Goal: Information Seeking & Learning: Understand process/instructions

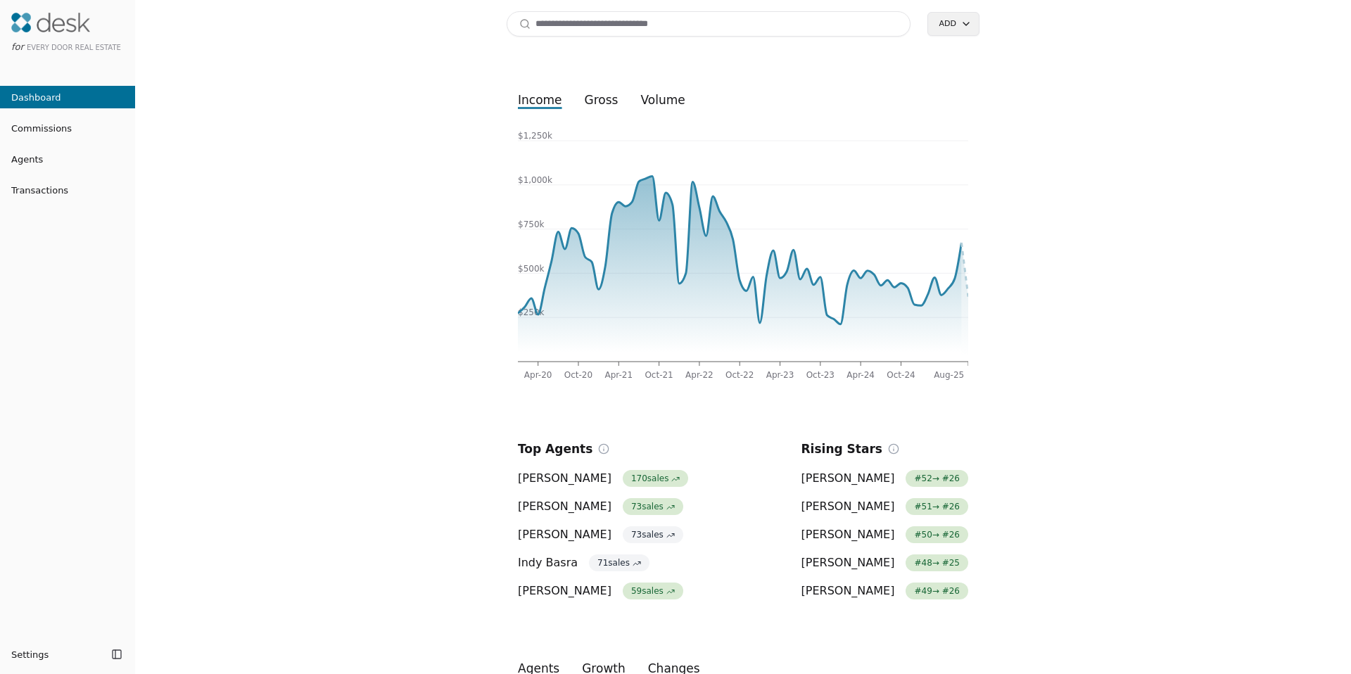
click at [561, 25] on input at bounding box center [708, 23] width 404 height 25
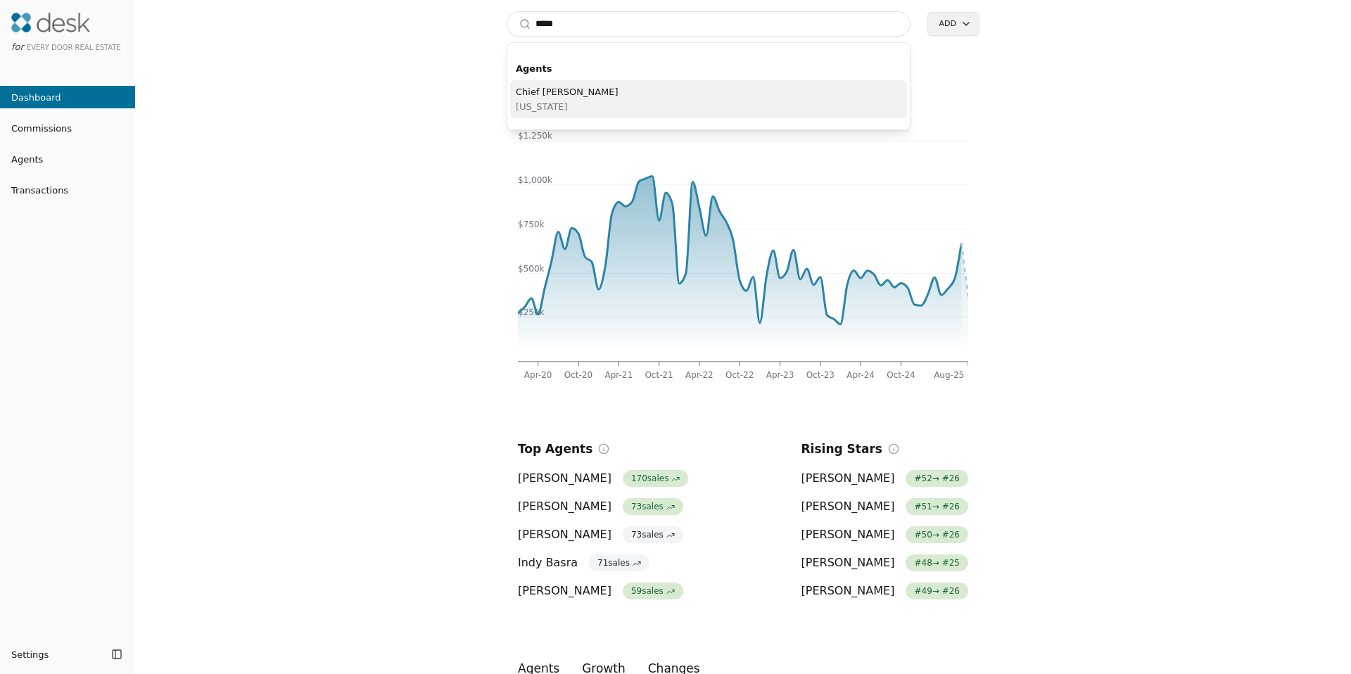
type input "*****"
click at [566, 101] on div "Chief Odood Washington" at bounding box center [708, 99] width 397 height 38
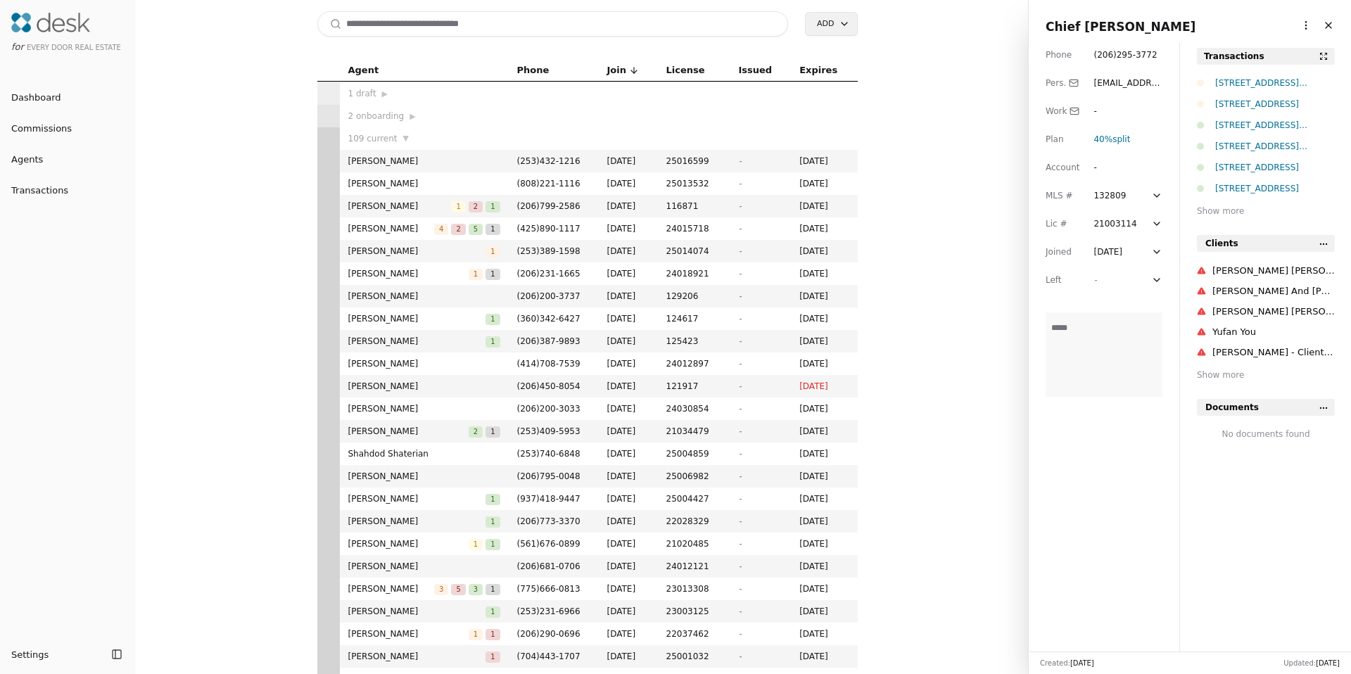
click at [1294, 26] on html "for Every Door Real Estate Dashboard Commissions Agents Transactions Settings T…" at bounding box center [675, 337] width 1351 height 674
click at [1269, 72] on link "Navigate as Agent" at bounding box center [1262, 77] width 84 height 15
click at [449, 18] on input at bounding box center [552, 23] width 471 height 25
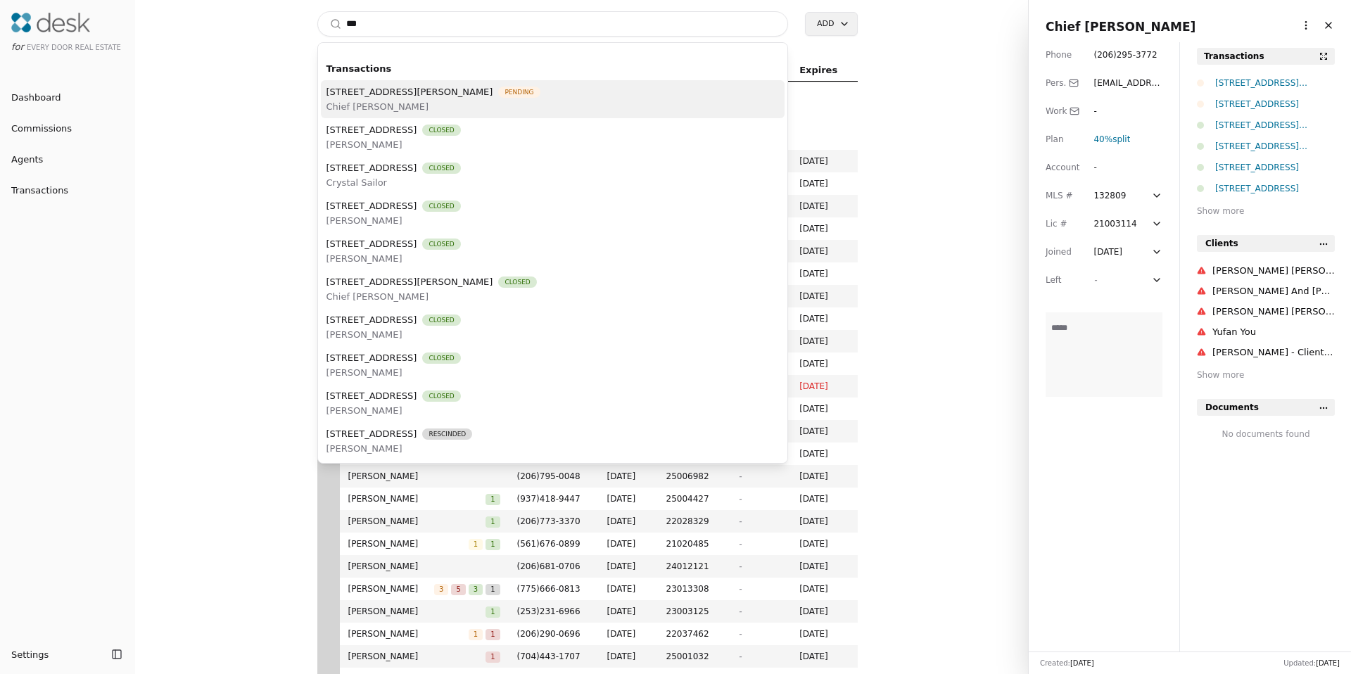
type input "***"
click at [419, 108] on span "Chief Odood" at bounding box center [433, 106] width 214 height 15
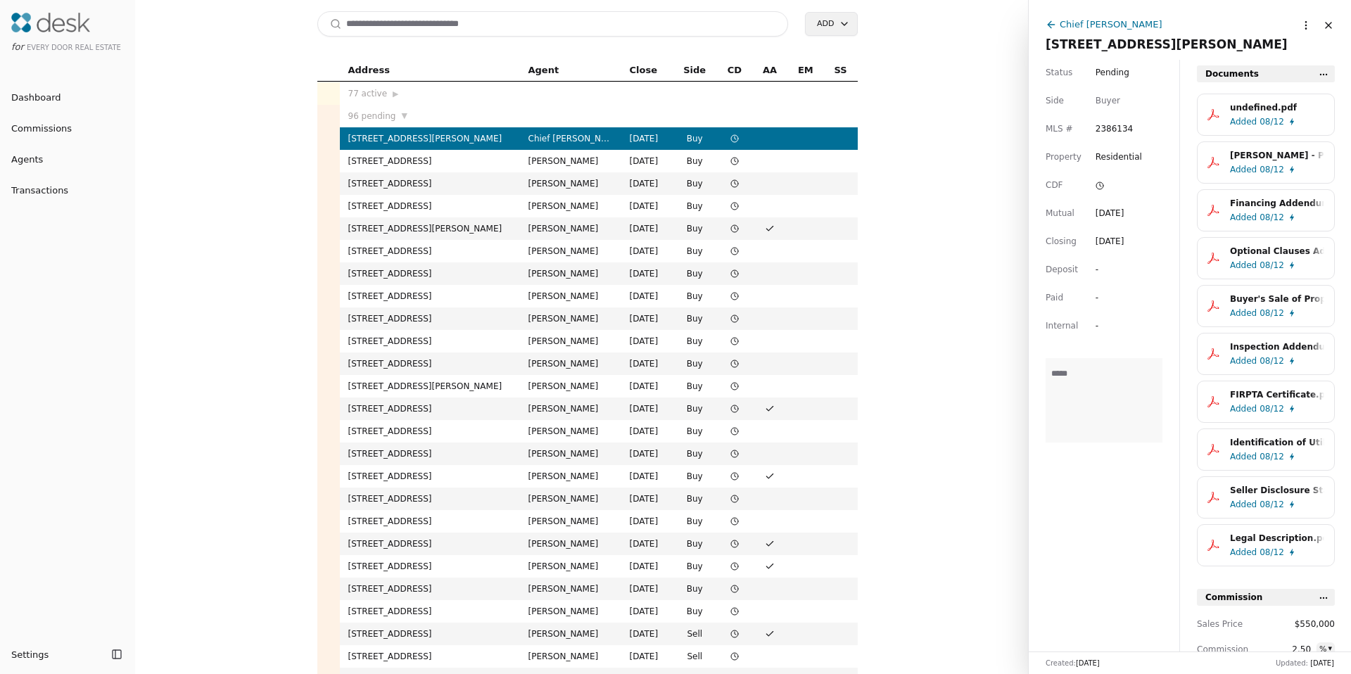
click at [1071, 18] on div "Chief Odood" at bounding box center [1110, 24] width 103 height 15
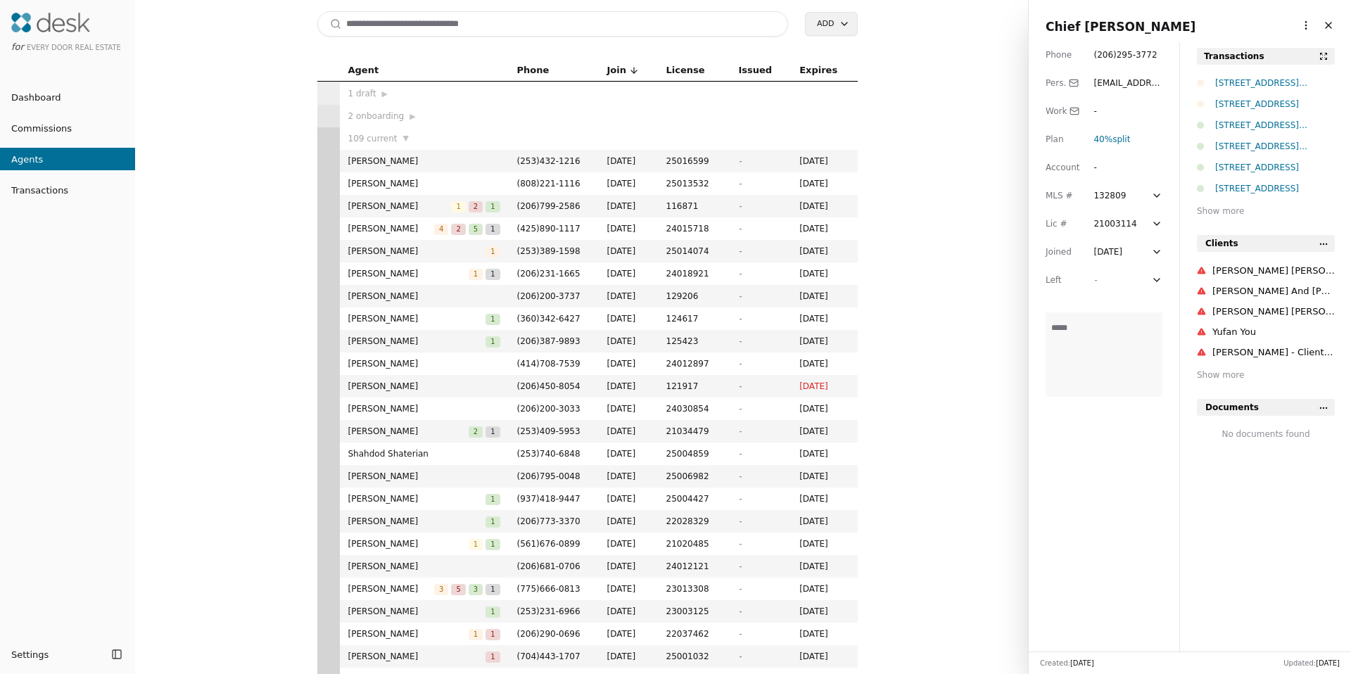
click at [1239, 86] on div "534 Gilbertson Lane SE, Olympia, WA 98501" at bounding box center [1275, 83] width 120 height 14
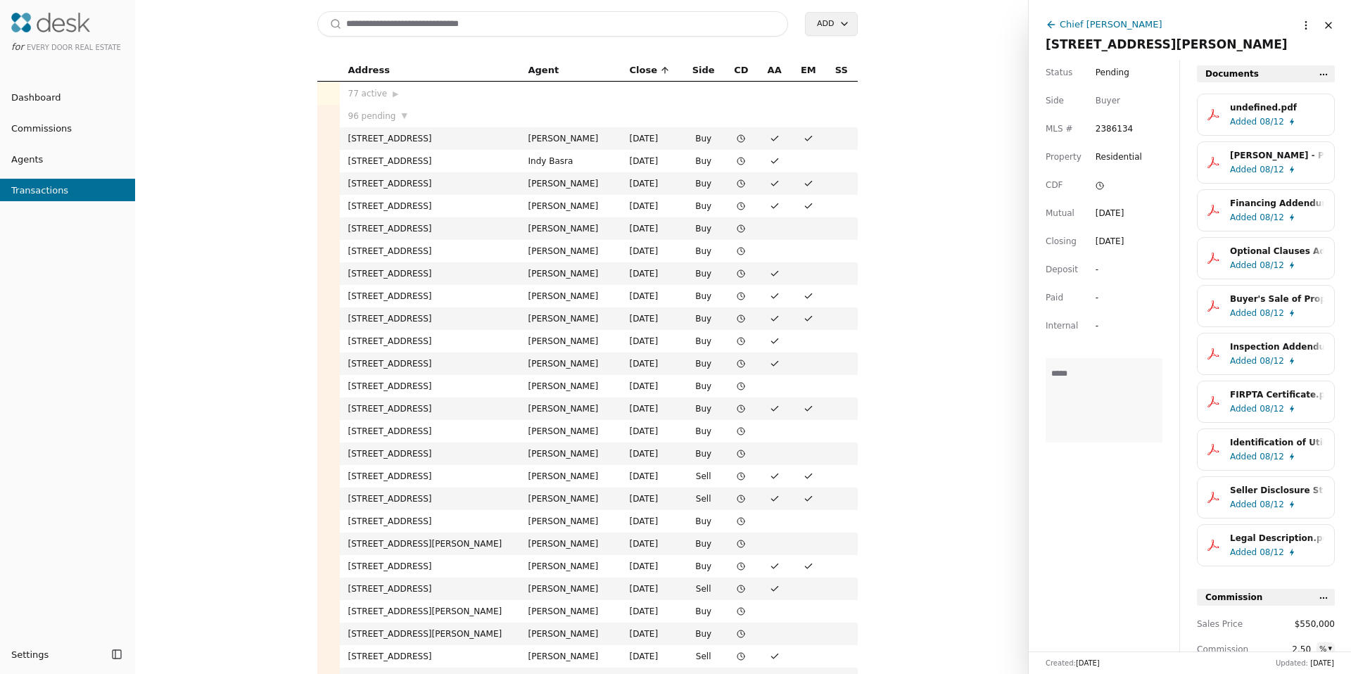
click at [1294, 21] on html "for Every Door Real Estate Dashboard Commissions Agents Transactions Settings T…" at bounding box center [675, 337] width 1351 height 674
click at [1069, 30] on html "for Every Door Real Estate Dashboard Commissions Agents Transactions Settings T…" at bounding box center [675, 337] width 1351 height 674
click at [1071, 26] on div "Chief Odood" at bounding box center [1110, 24] width 103 height 15
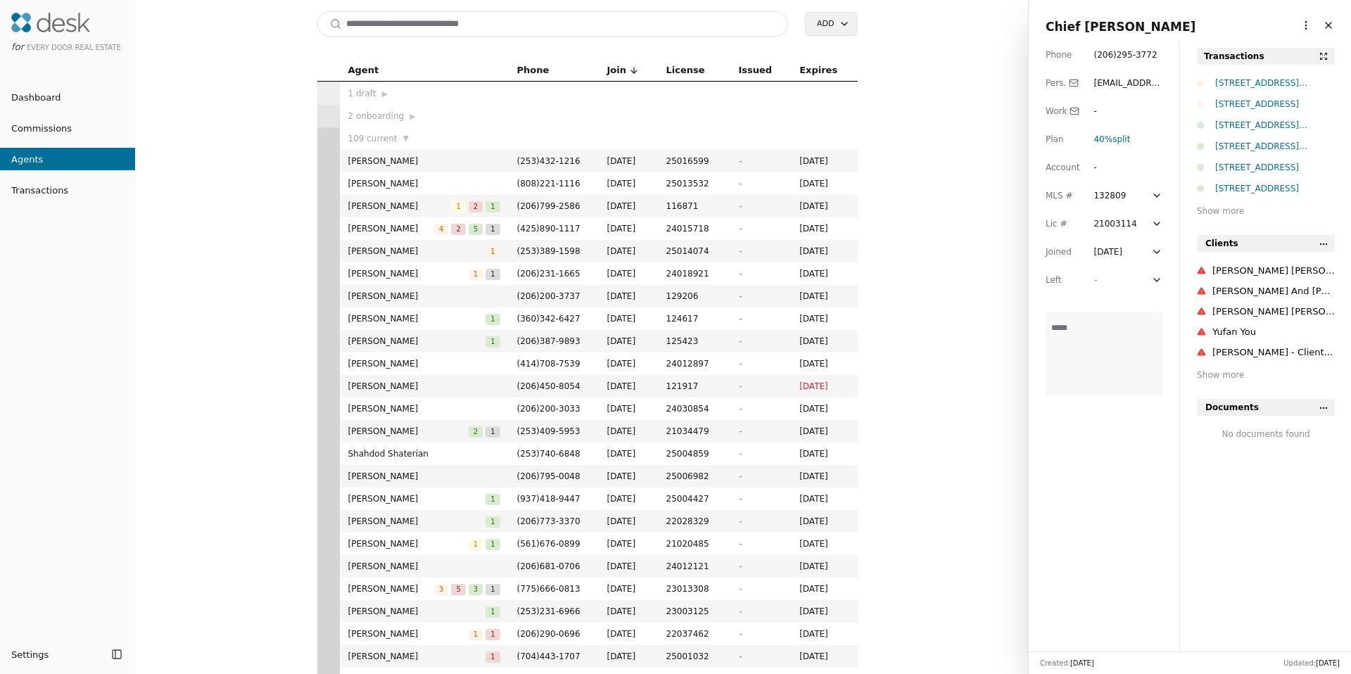
click at [1211, 211] on div "Show more" at bounding box center [1266, 211] width 138 height 14
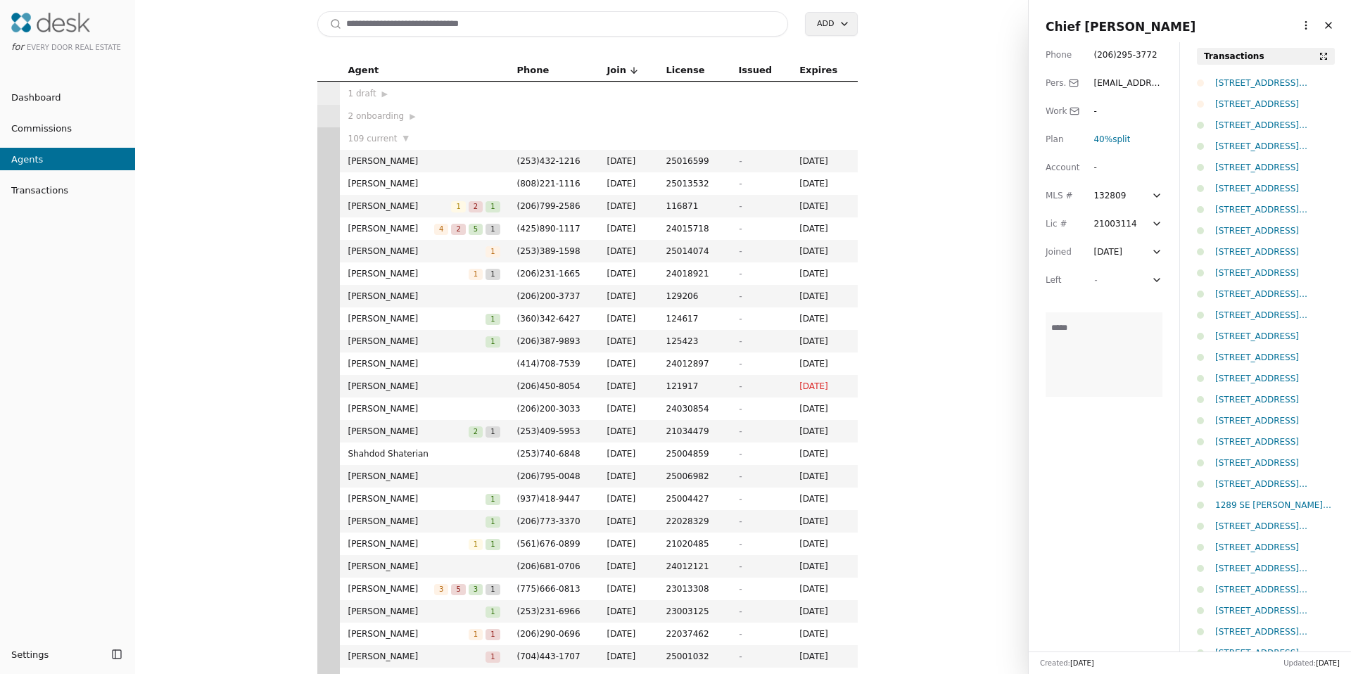
click at [1295, 27] on html "for Every Door Real Estate Dashboard Commissions Agents Transactions Settings T…" at bounding box center [675, 337] width 1351 height 674
click at [1265, 77] on link "Navigate as Agent" at bounding box center [1262, 77] width 84 height 15
click at [646, 27] on input at bounding box center [552, 23] width 471 height 25
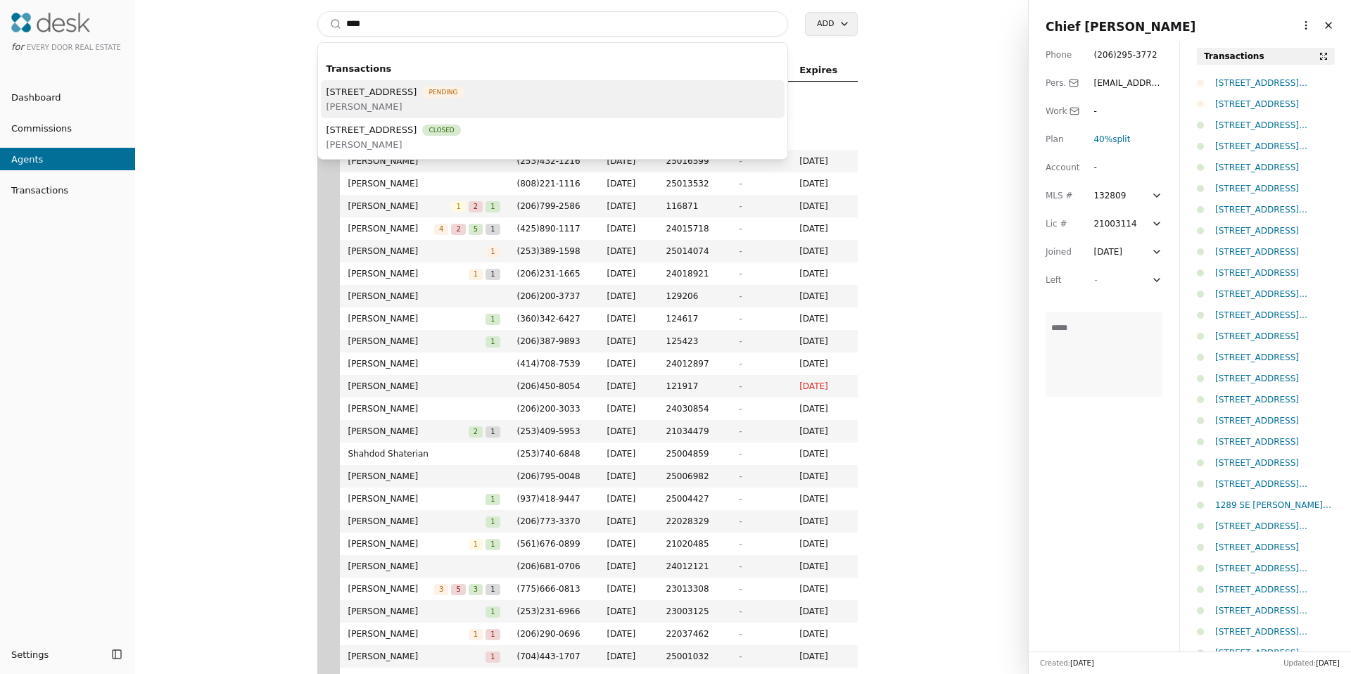
type input "****"
click at [464, 104] on span "[PERSON_NAME]" at bounding box center [395, 106] width 138 height 15
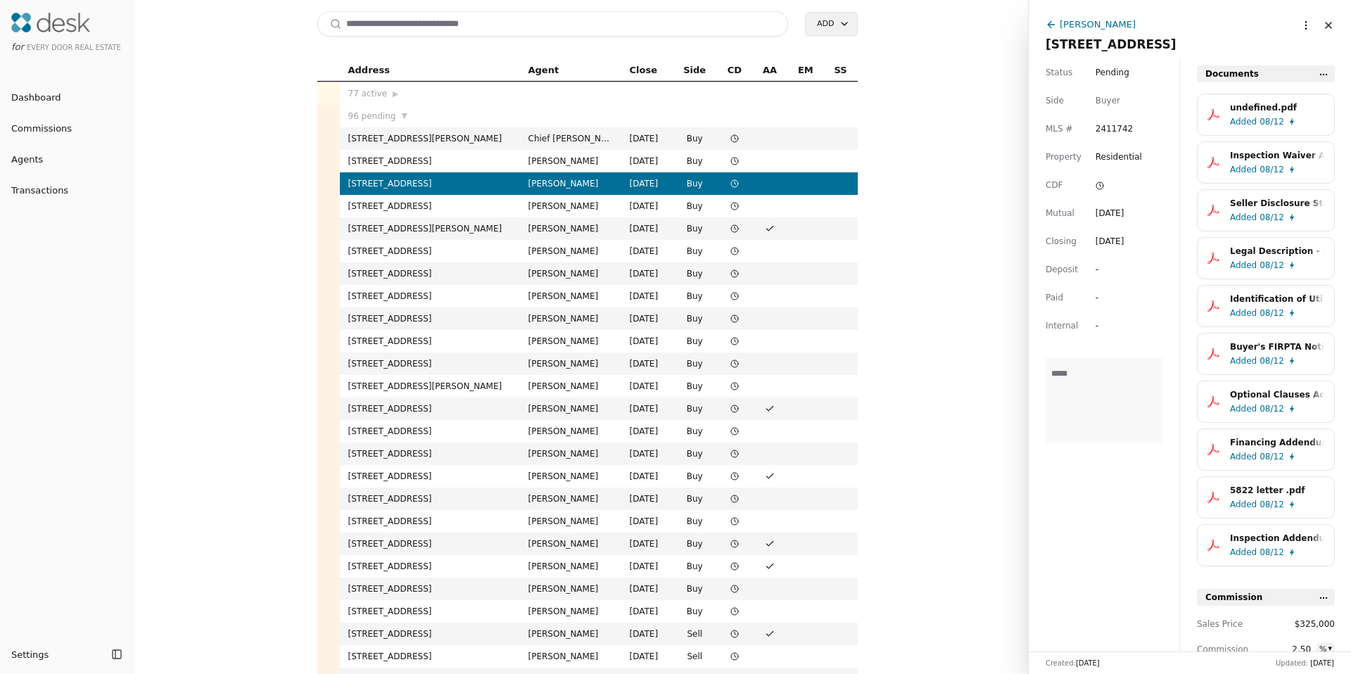
click at [1106, 25] on div "[PERSON_NAME]" at bounding box center [1097, 24] width 76 height 15
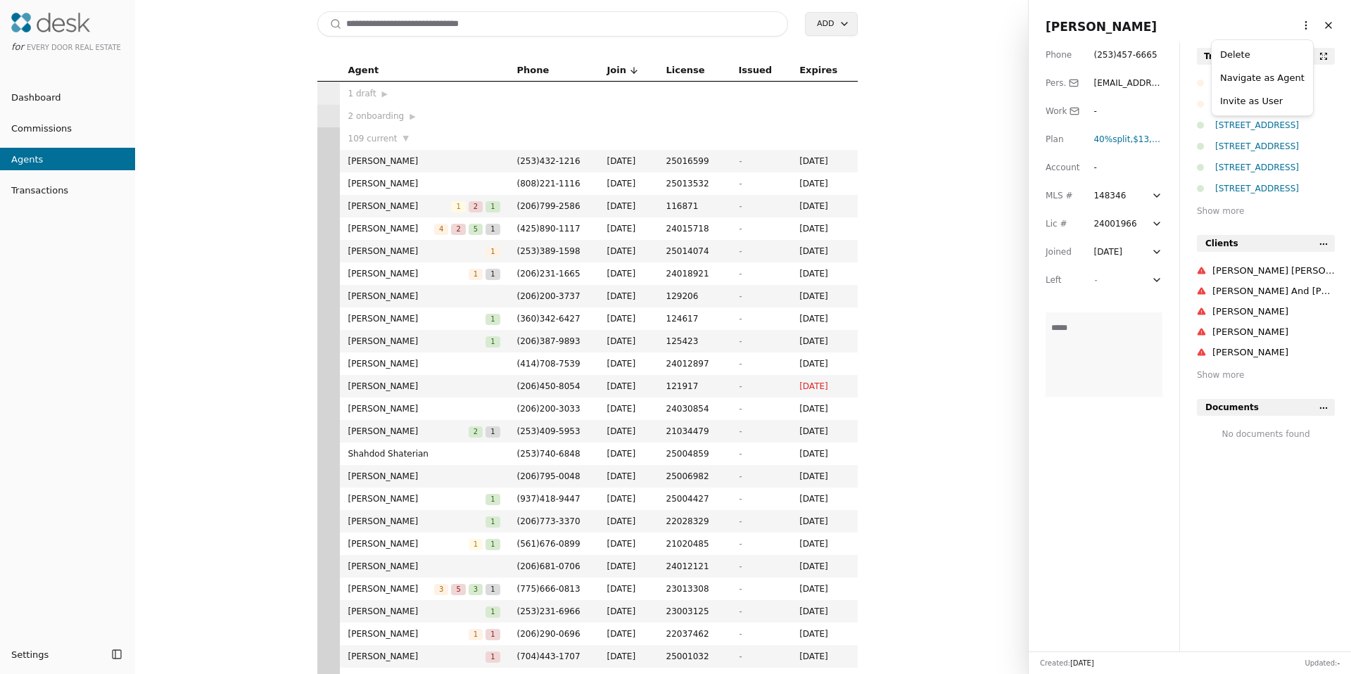
click at [1290, 26] on html "for Every Door Real Estate Dashboard Commissions Agents Transactions Settings T…" at bounding box center [675, 337] width 1351 height 674
click at [1279, 72] on link "Navigate as Agent" at bounding box center [1262, 77] width 84 height 15
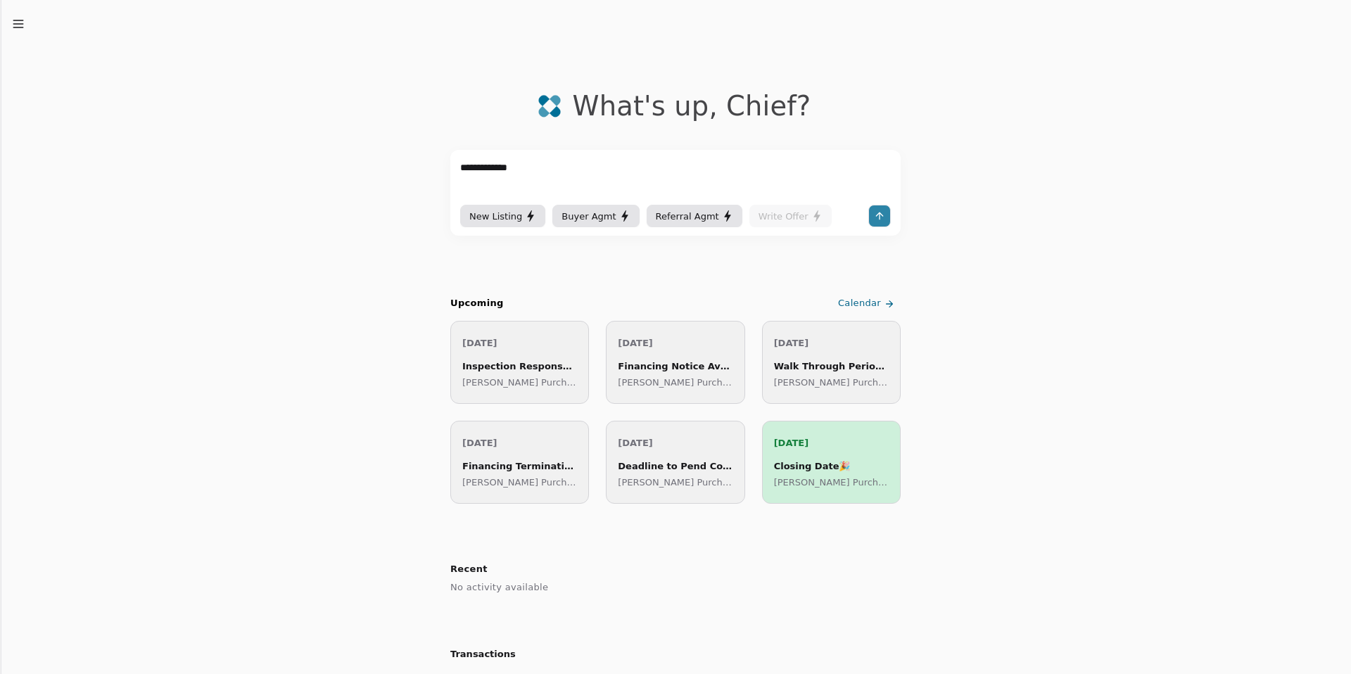
type textarea "**********"
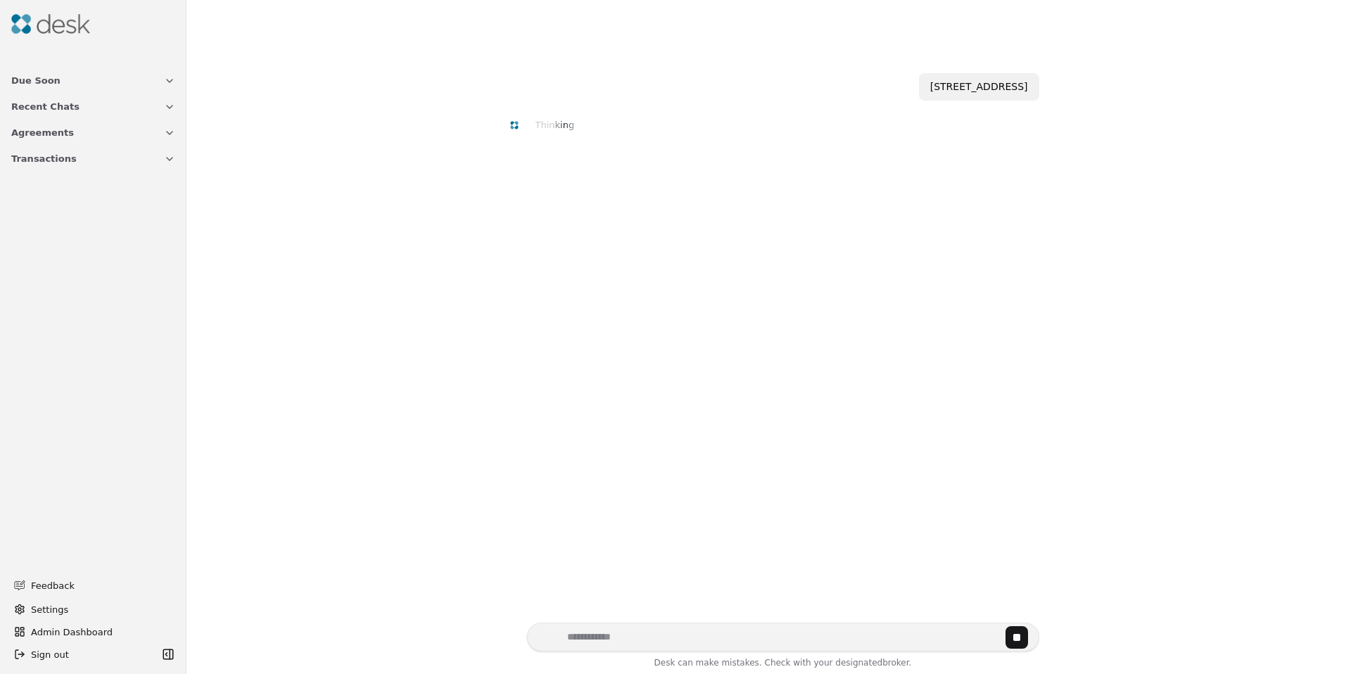
click at [21, 163] on span "Transactions" at bounding box center [43, 158] width 65 height 15
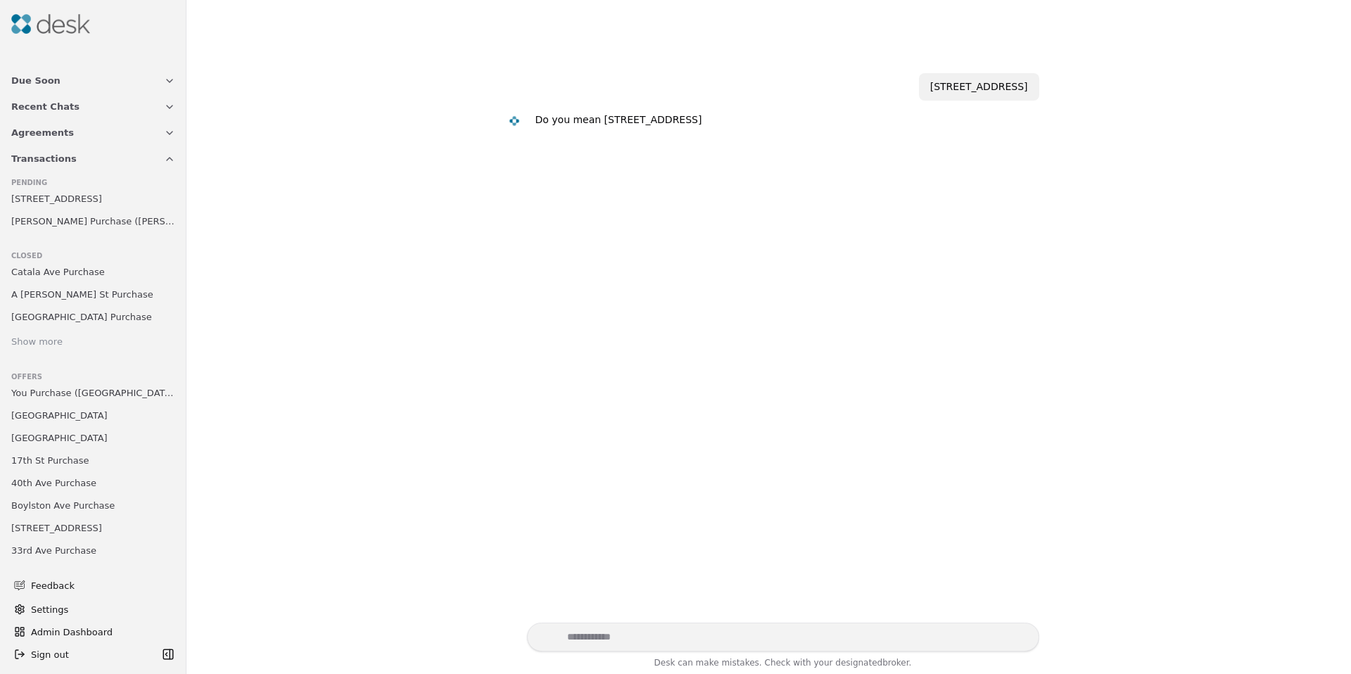
scroll to position [28, 0]
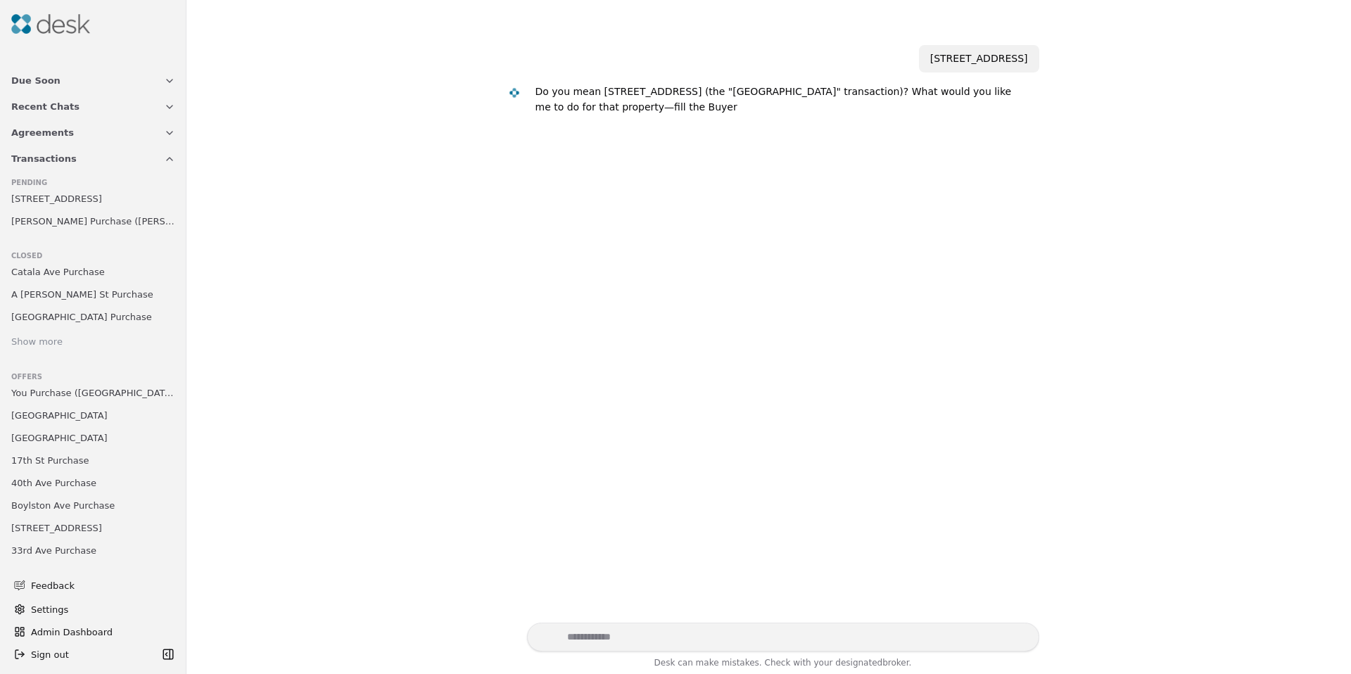
click at [72, 392] on span "You Purchase ([GEOGRAPHIC_DATA])" at bounding box center [93, 392] width 164 height 15
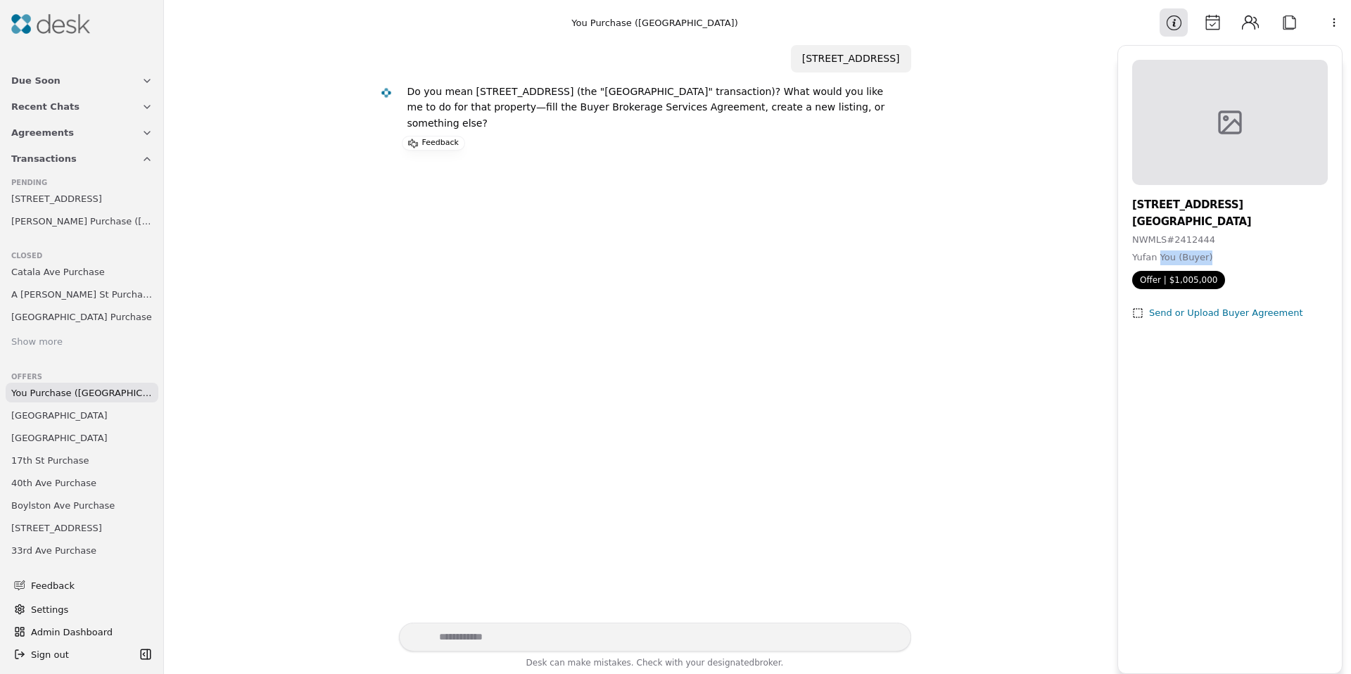
drag, startPoint x: 1159, startPoint y: 256, endPoint x: 1213, endPoint y: 256, distance: 54.2
click at [1213, 256] on div "Yufan You (Buyer)" at bounding box center [1230, 257] width 196 height 15
drag, startPoint x: 1205, startPoint y: 17, endPoint x: 1249, endPoint y: 22, distance: 43.9
click at [1205, 17] on button "Calendar" at bounding box center [1212, 22] width 28 height 28
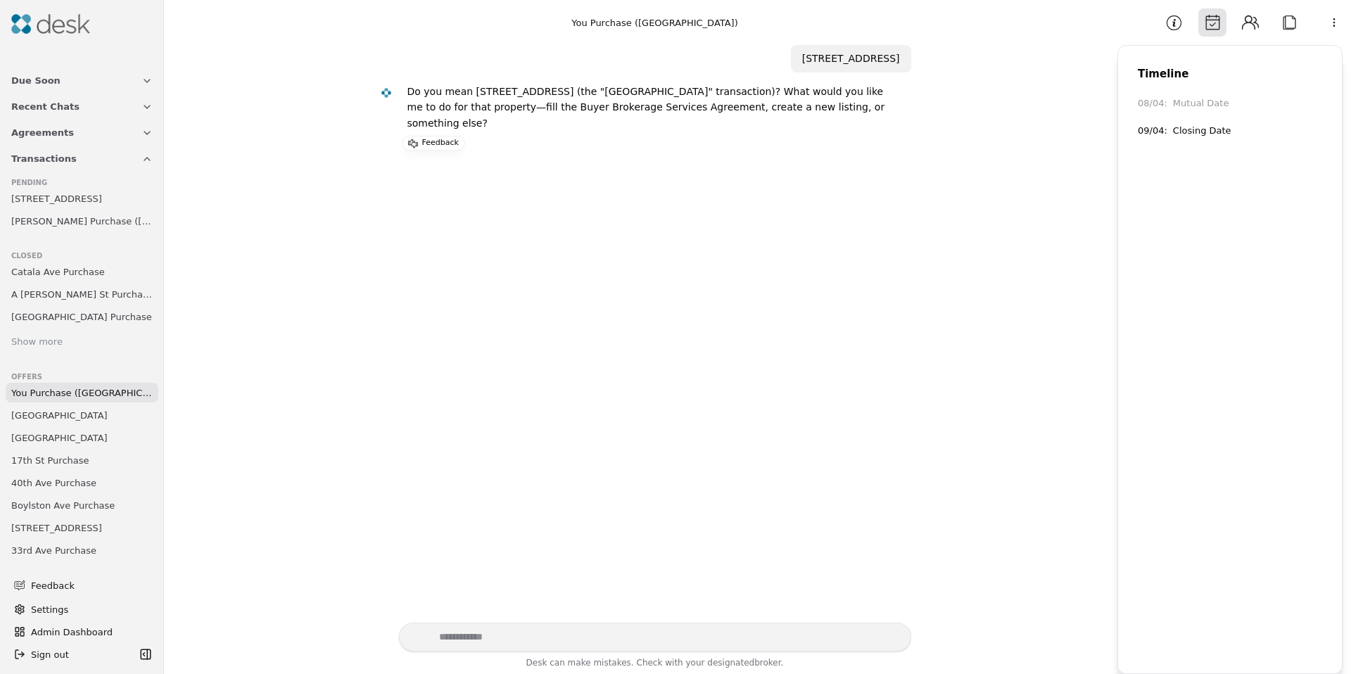
click at [1257, 21] on button "Contacts" at bounding box center [1250, 22] width 28 height 28
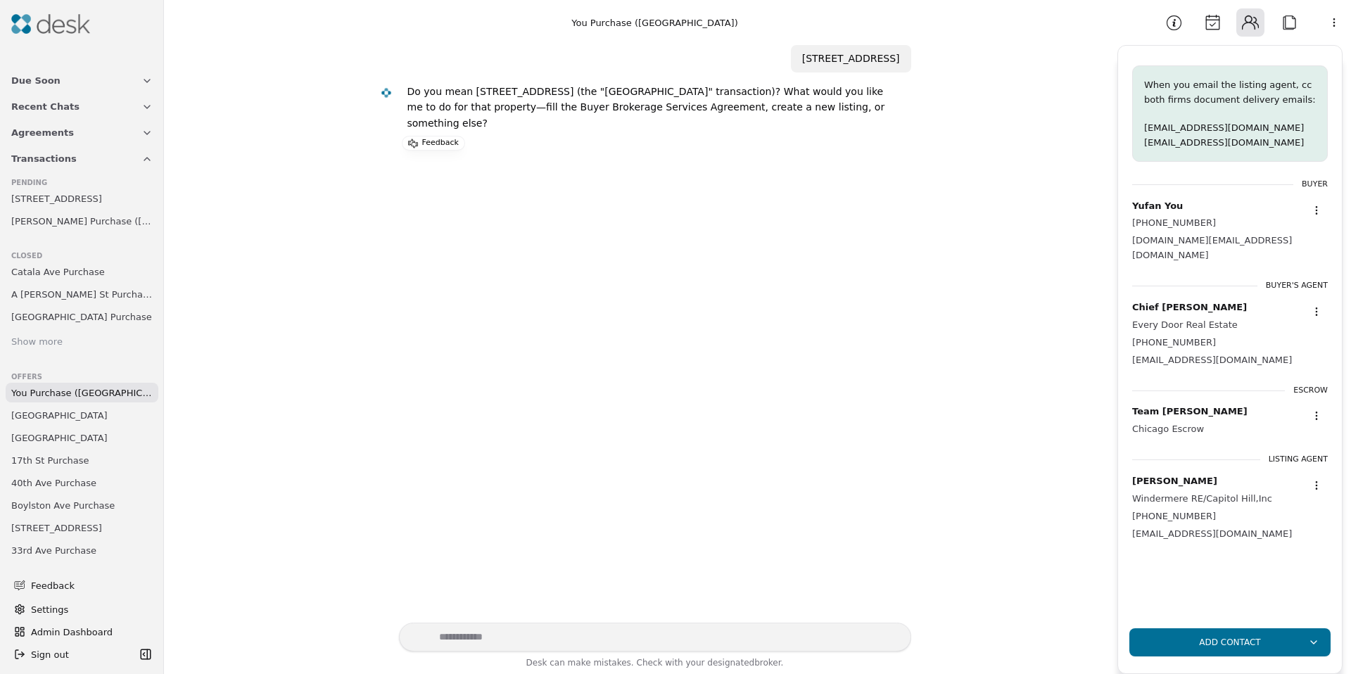
click at [1217, 21] on button "Calendar" at bounding box center [1212, 22] width 28 height 28
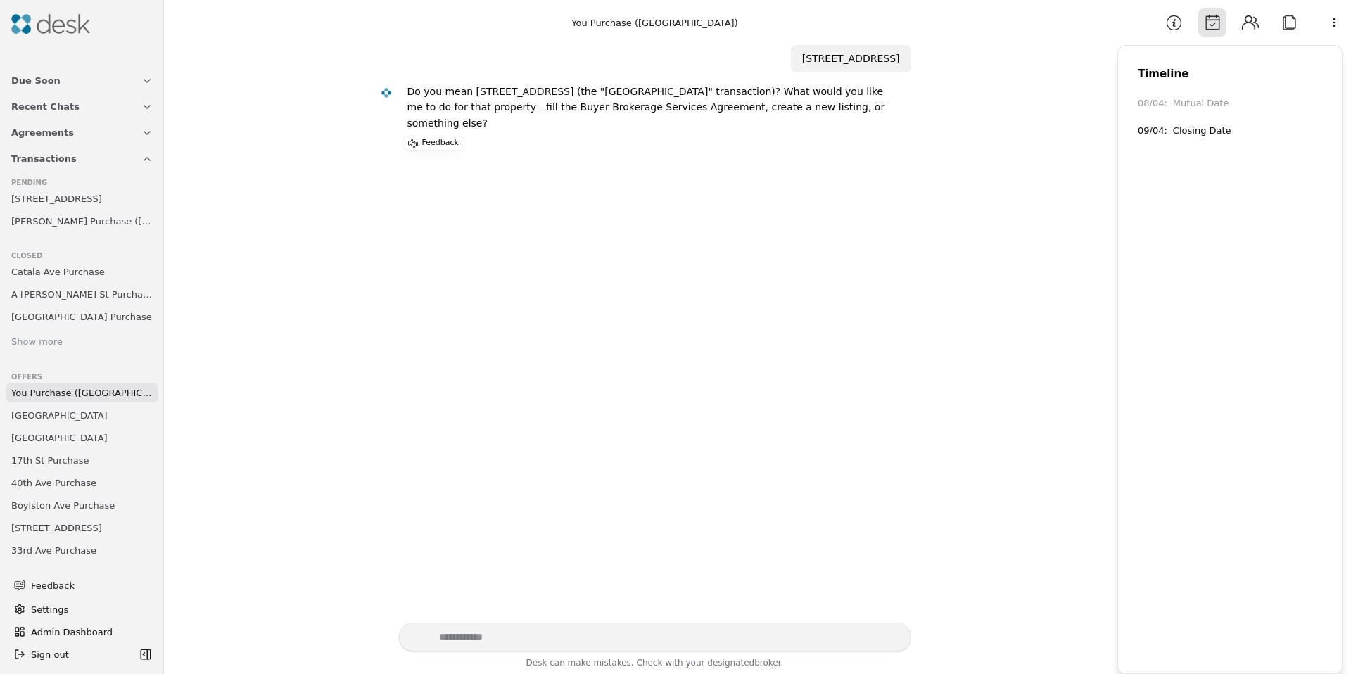
click at [1184, 26] on button "Information" at bounding box center [1173, 22] width 28 height 28
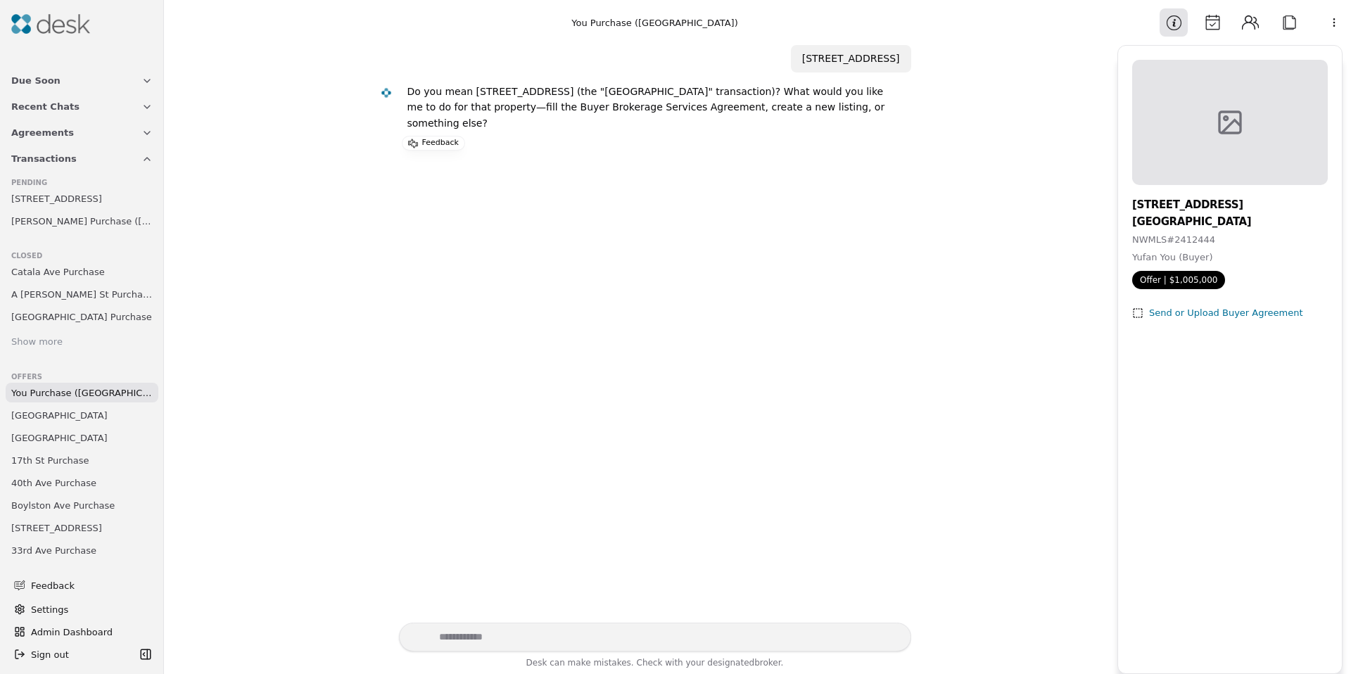
click at [1211, 26] on button "Calendar" at bounding box center [1212, 22] width 28 height 28
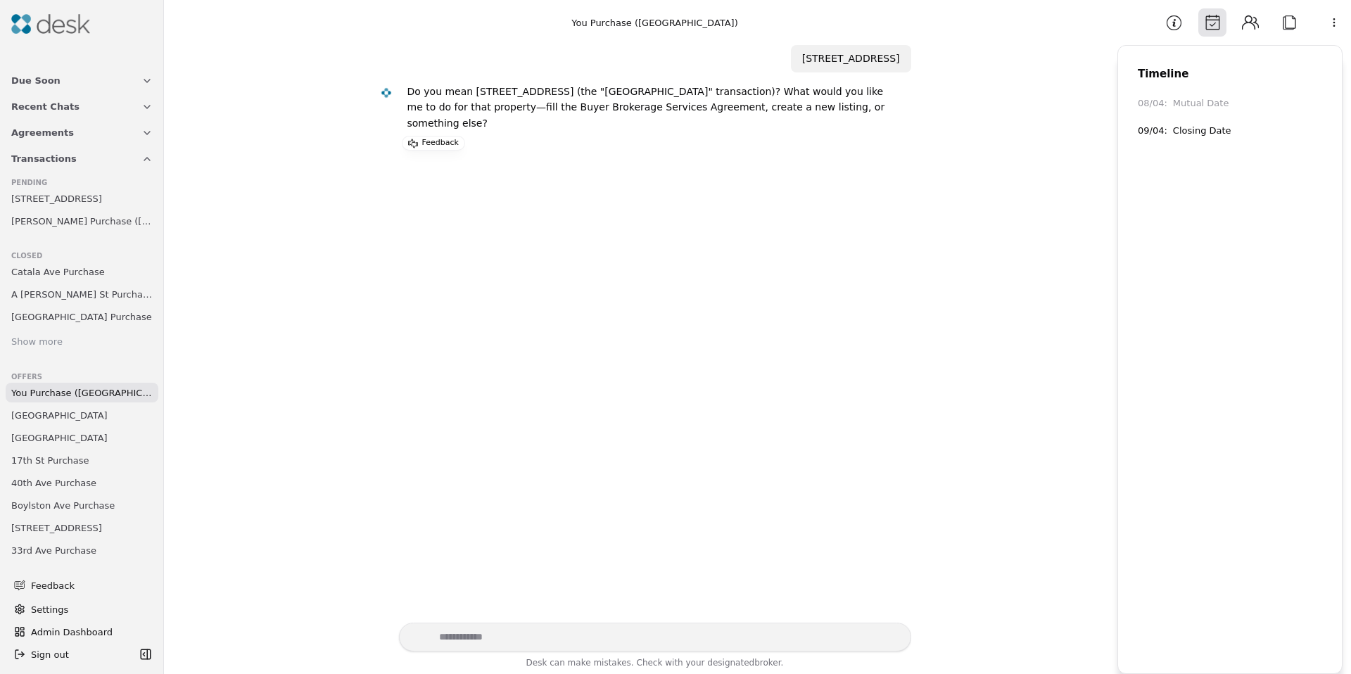
click at [1244, 28] on button "Contacts" at bounding box center [1250, 22] width 28 height 28
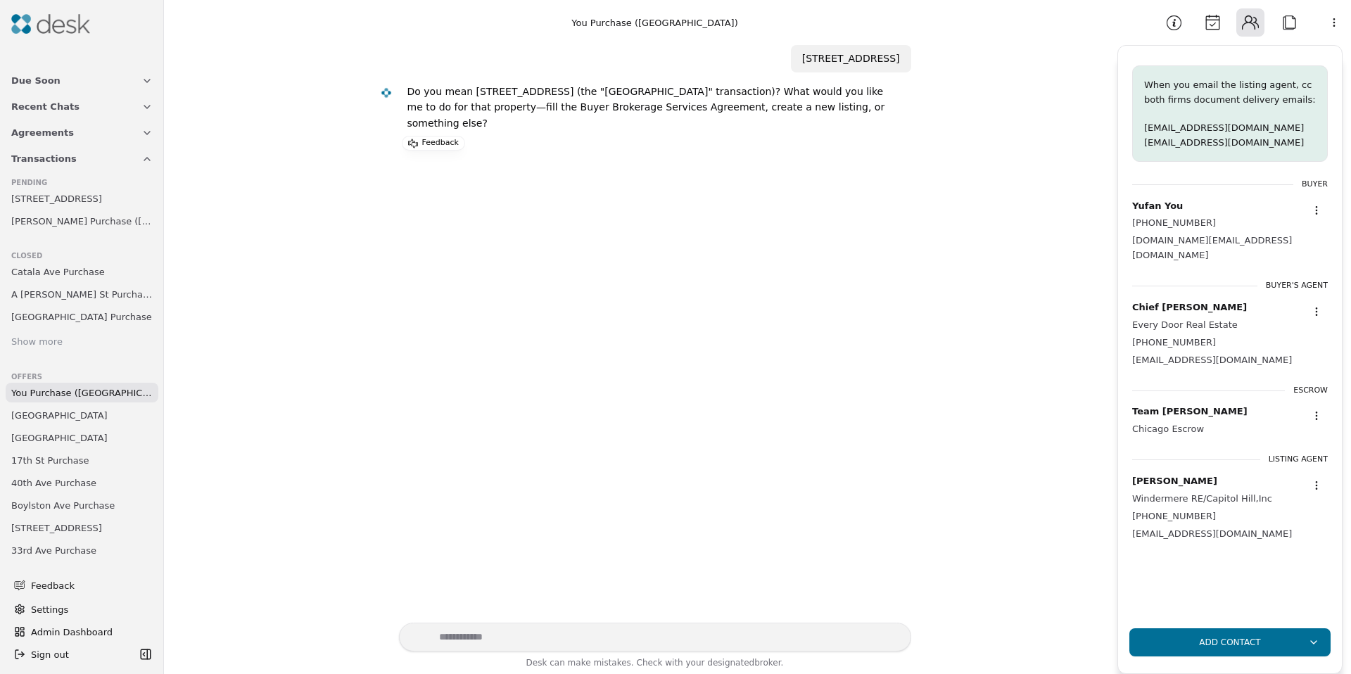
click at [1283, 24] on button "Attach" at bounding box center [1289, 22] width 28 height 28
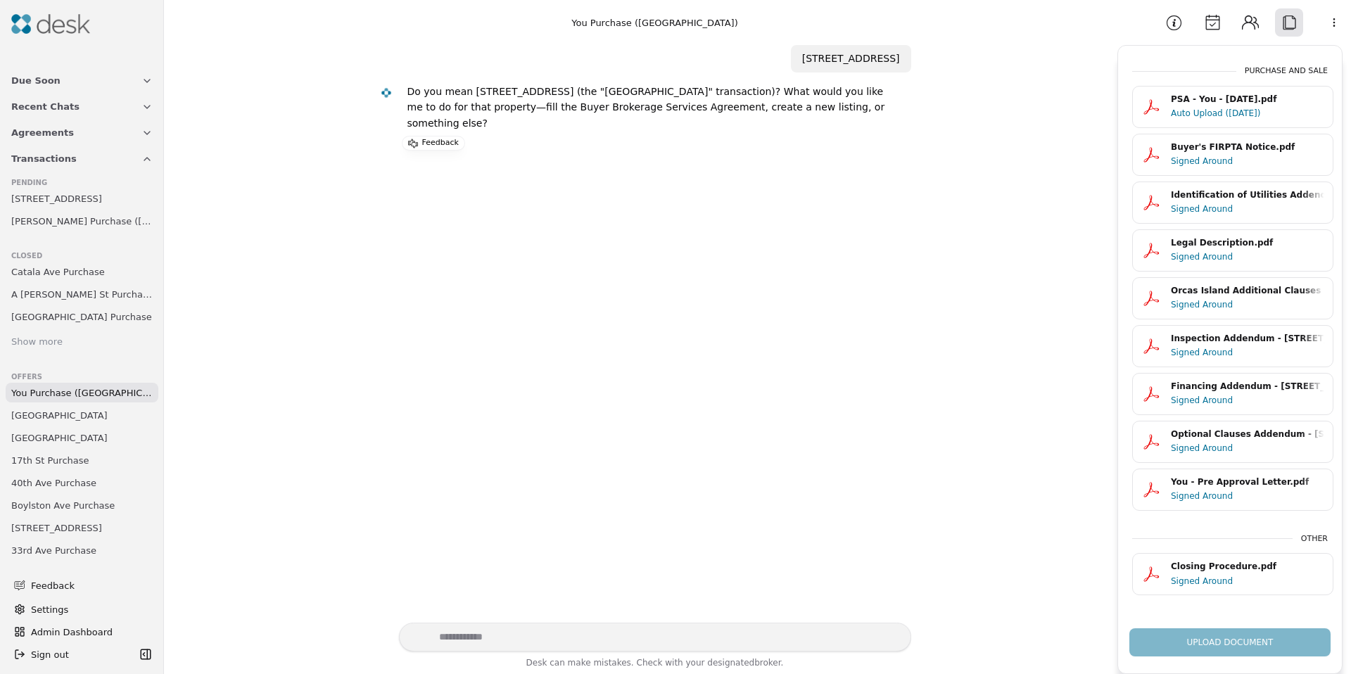
click at [1205, 122] on button "PSA - You - 08/04/2025.pdf Auto Upload (08/05/25)" at bounding box center [1232, 107] width 201 height 42
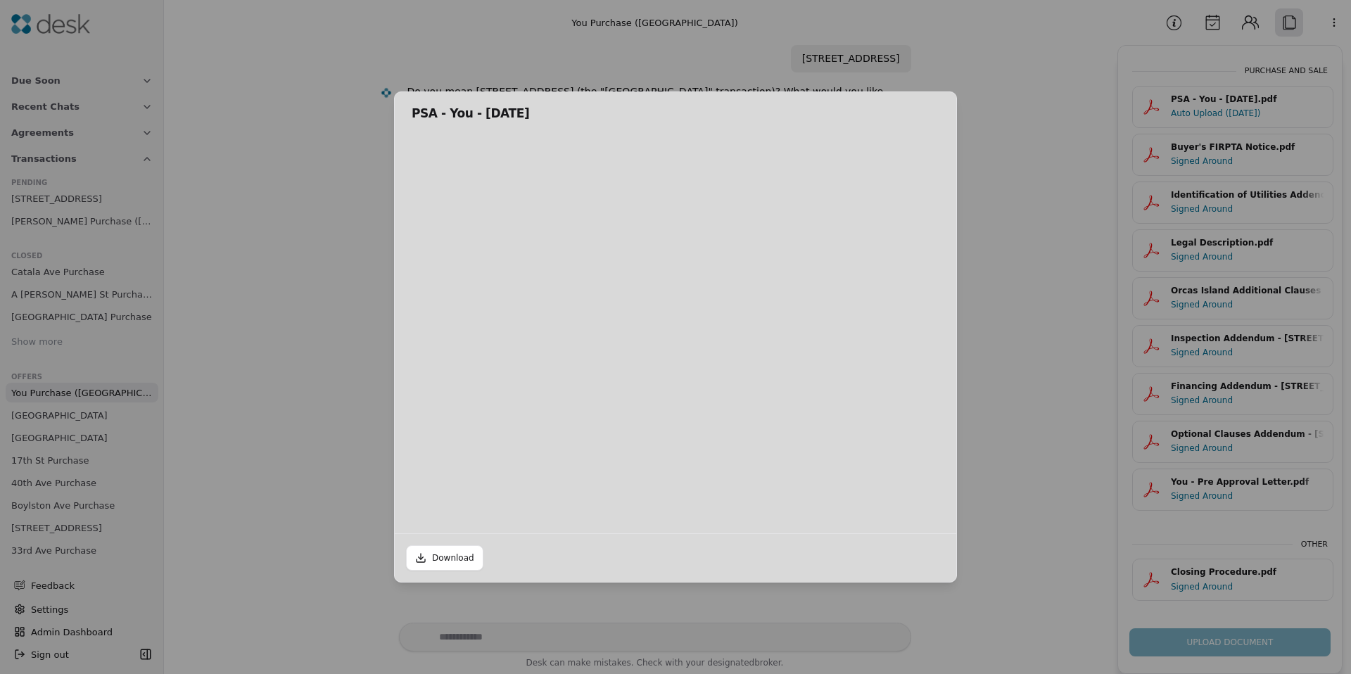
scroll to position [7, 0]
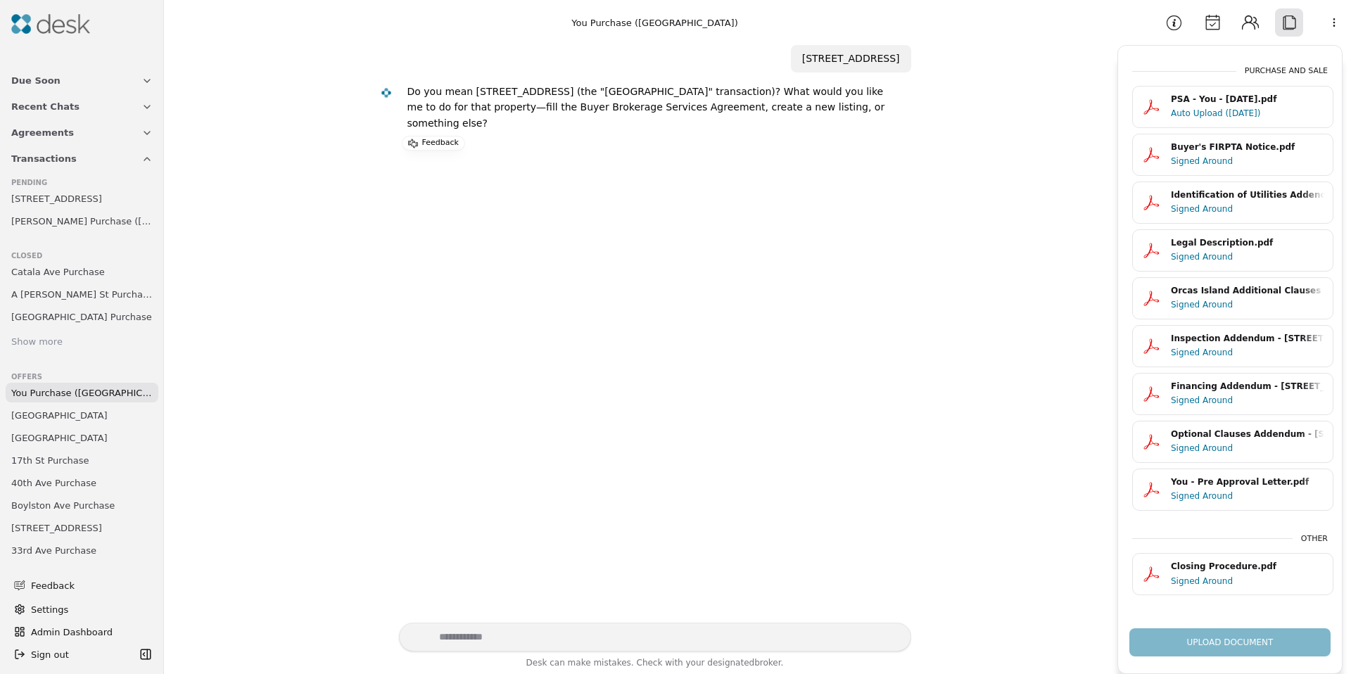
click at [1180, 26] on button "Information" at bounding box center [1173, 22] width 28 height 28
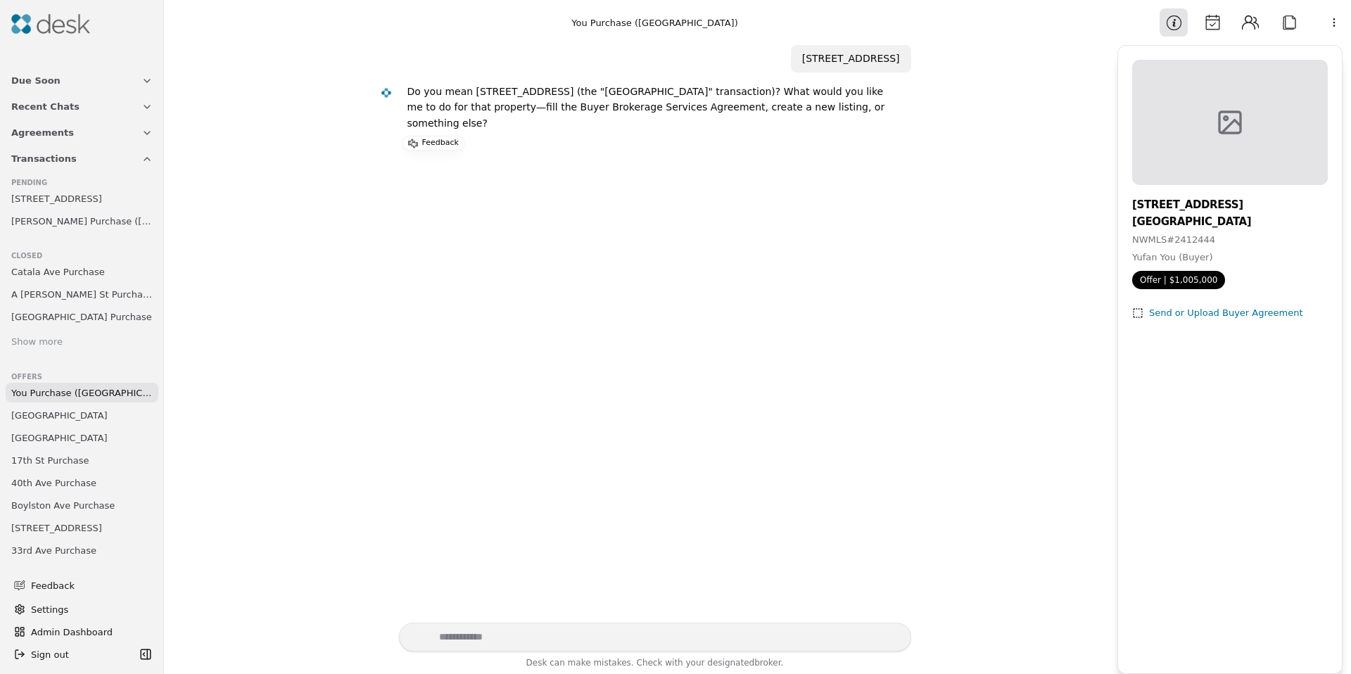
click at [1208, 26] on button "Calendar" at bounding box center [1212, 22] width 28 height 28
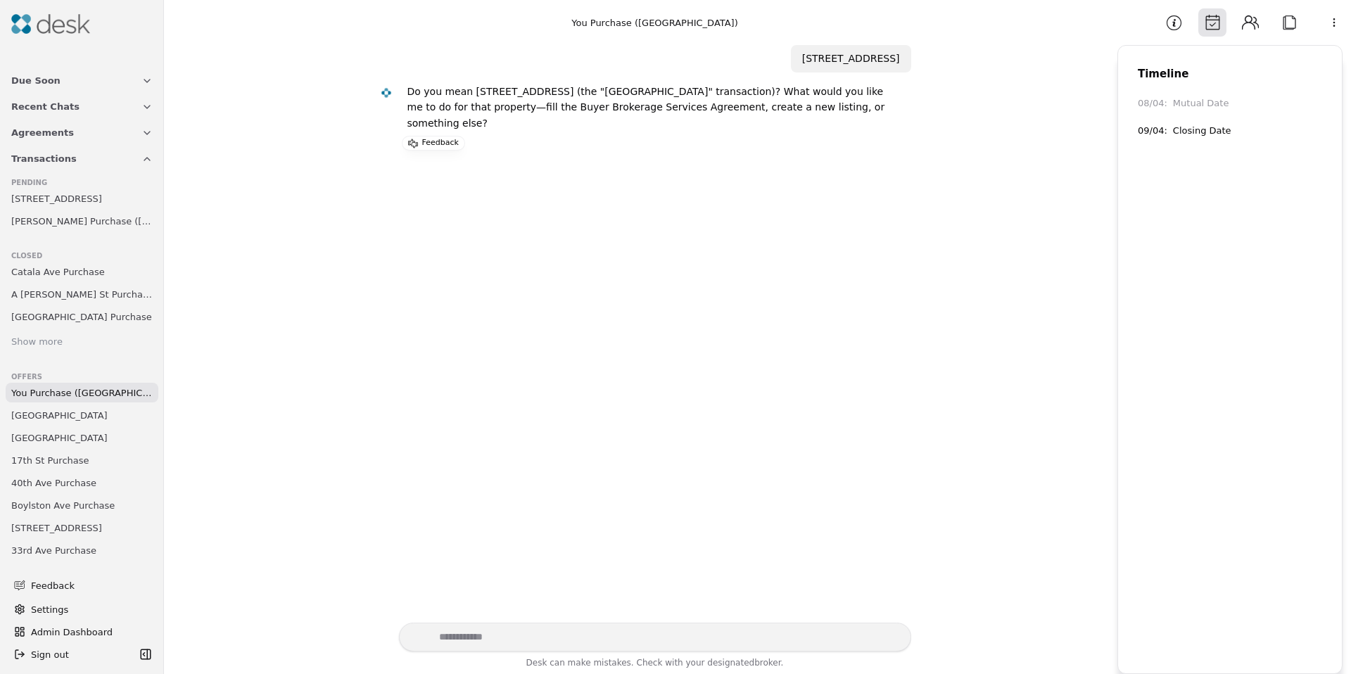
click at [1293, 29] on button "Attach" at bounding box center [1289, 22] width 28 height 28
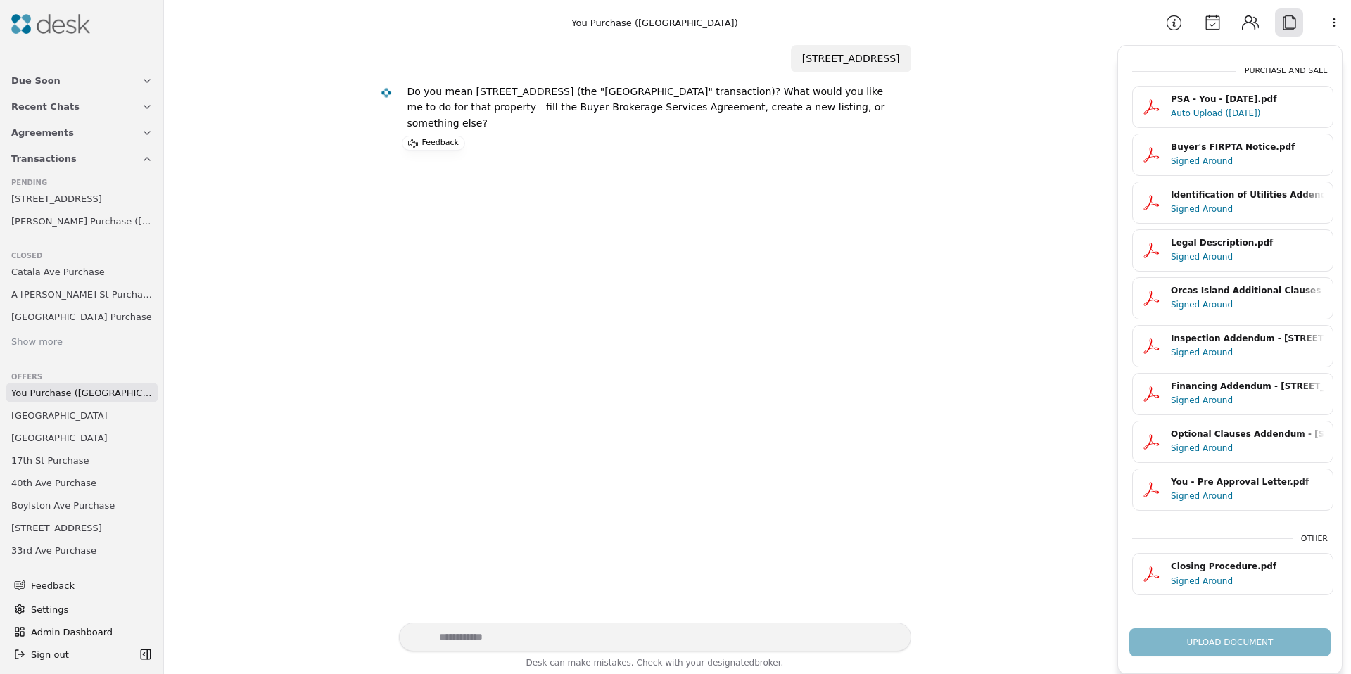
click at [1176, 25] on button "Information" at bounding box center [1173, 22] width 28 height 28
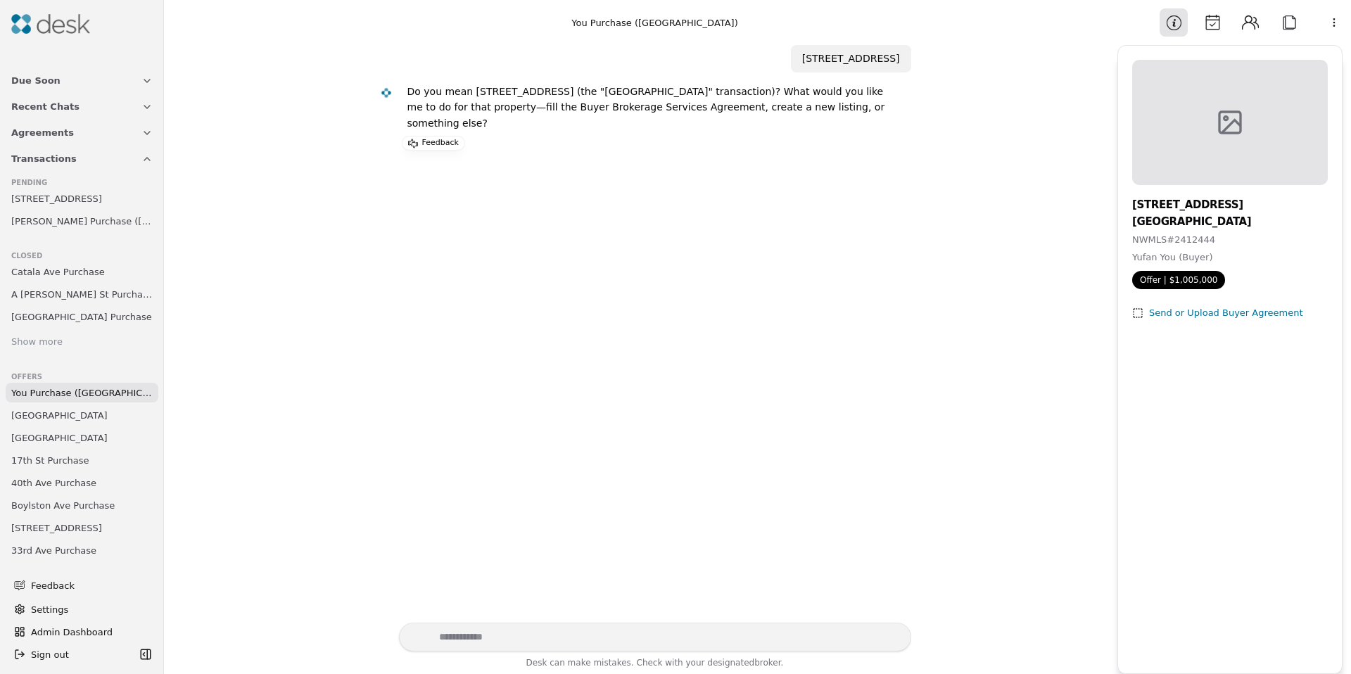
click at [1294, 26] on button "Attach" at bounding box center [1289, 22] width 28 height 28
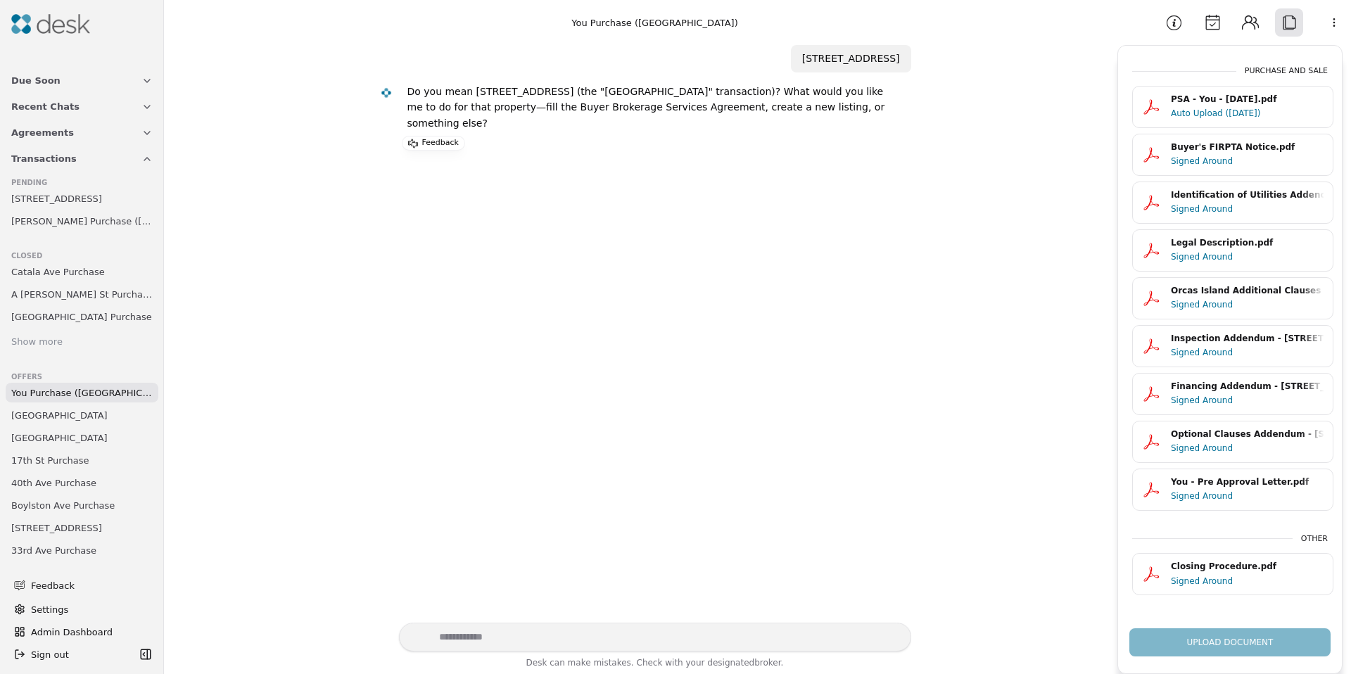
click at [69, 228] on span "Jennings Purchase (Gilbertson Lane)" at bounding box center [81, 221] width 141 height 15
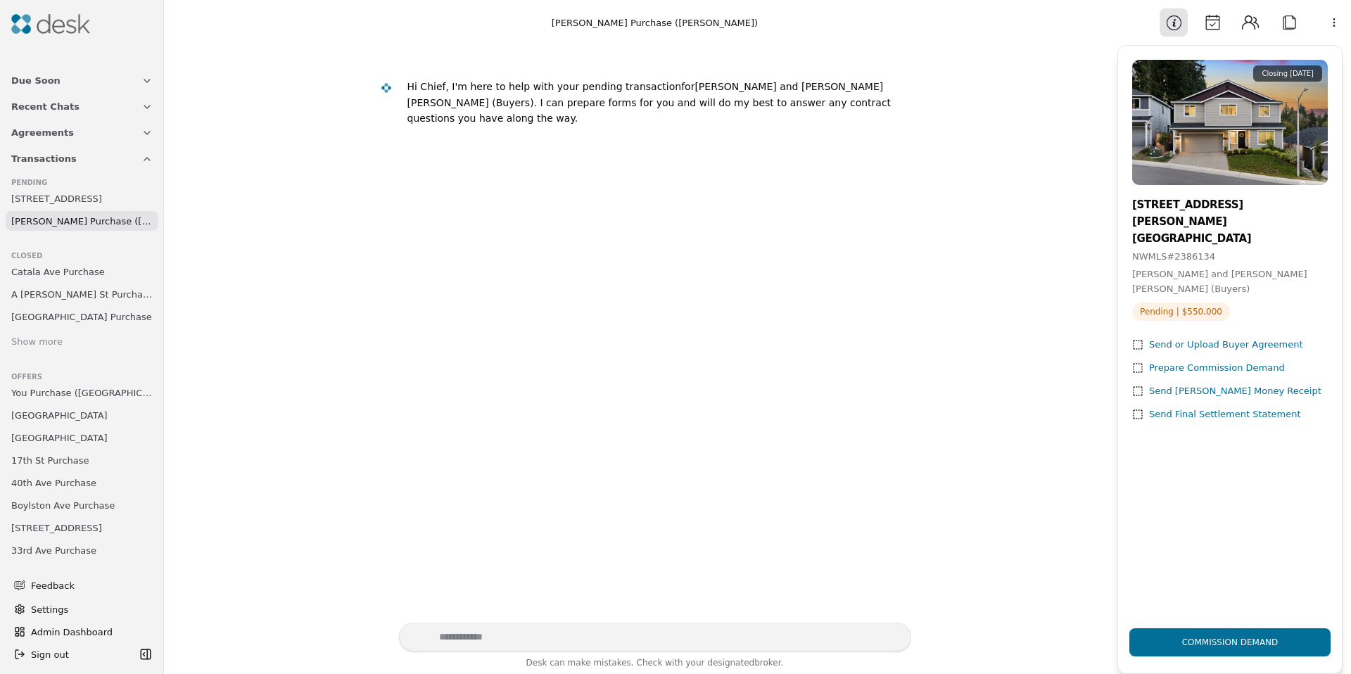
click at [1214, 24] on button "Calendar" at bounding box center [1212, 22] width 28 height 28
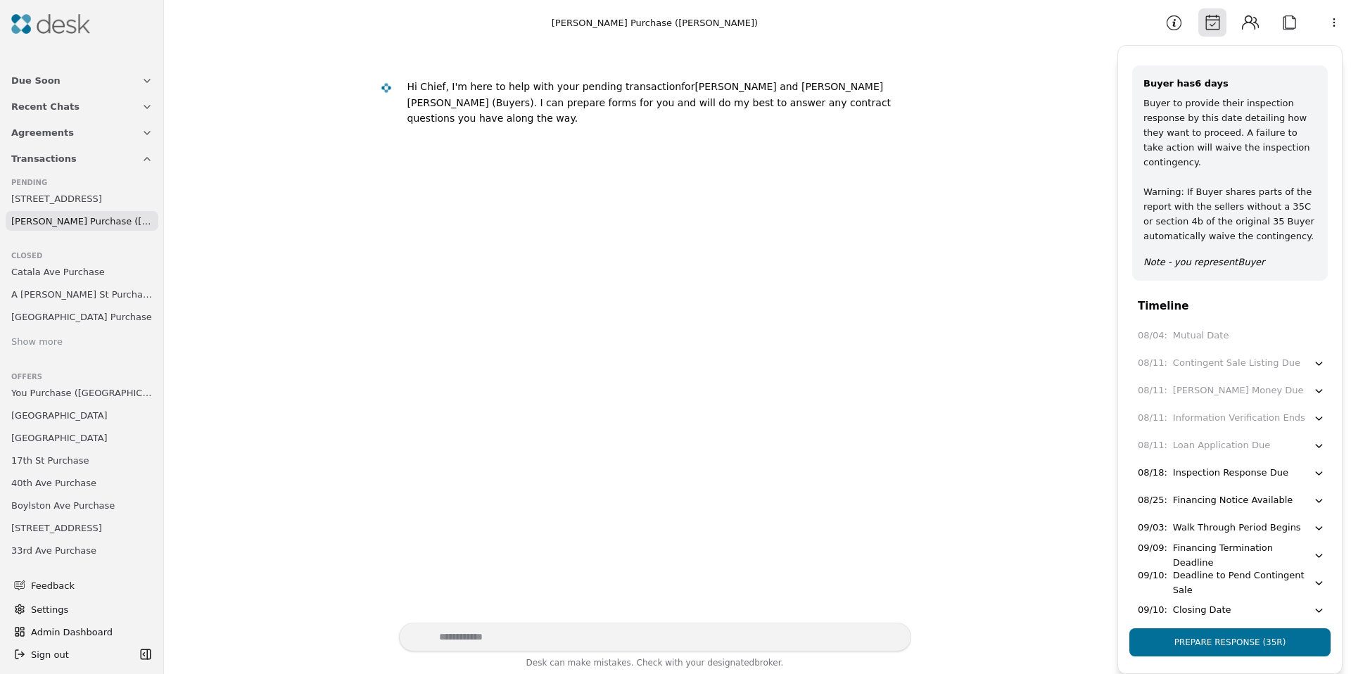
click at [1183, 27] on button "Information" at bounding box center [1173, 22] width 28 height 28
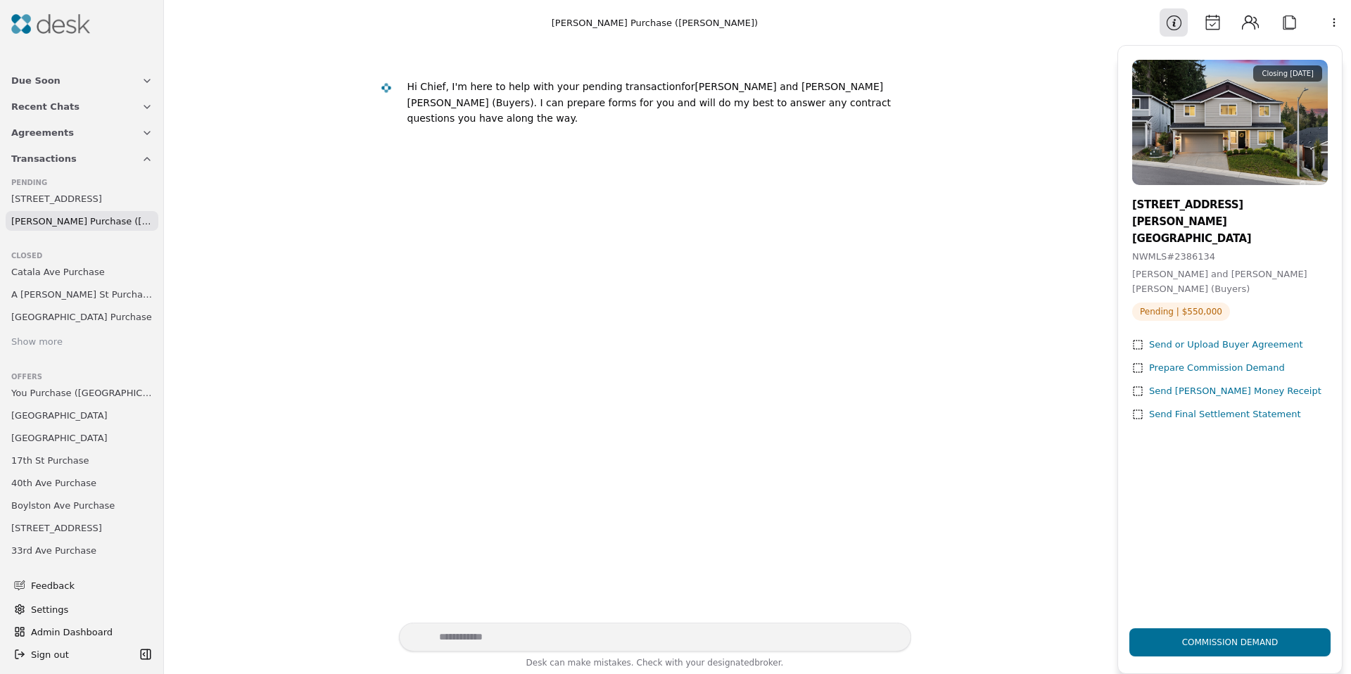
click at [1214, 25] on button "Calendar" at bounding box center [1212, 22] width 28 height 28
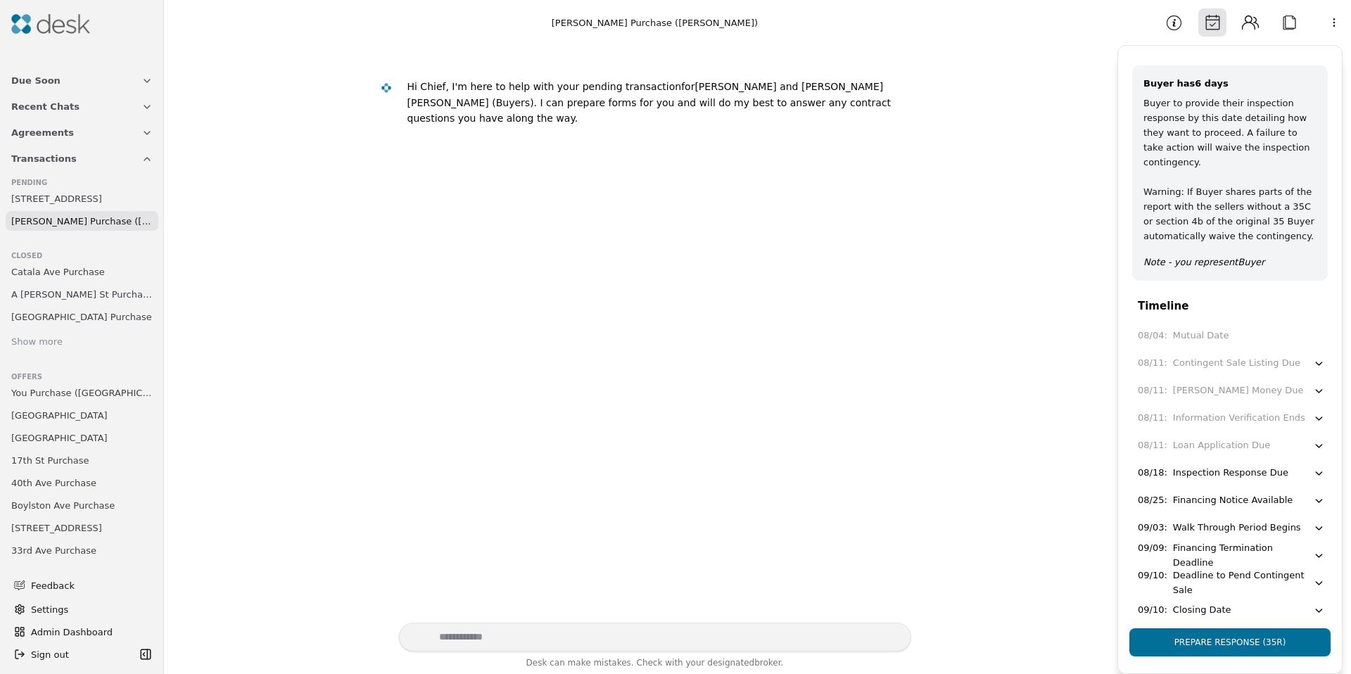
click at [1182, 26] on button "Information" at bounding box center [1173, 22] width 28 height 28
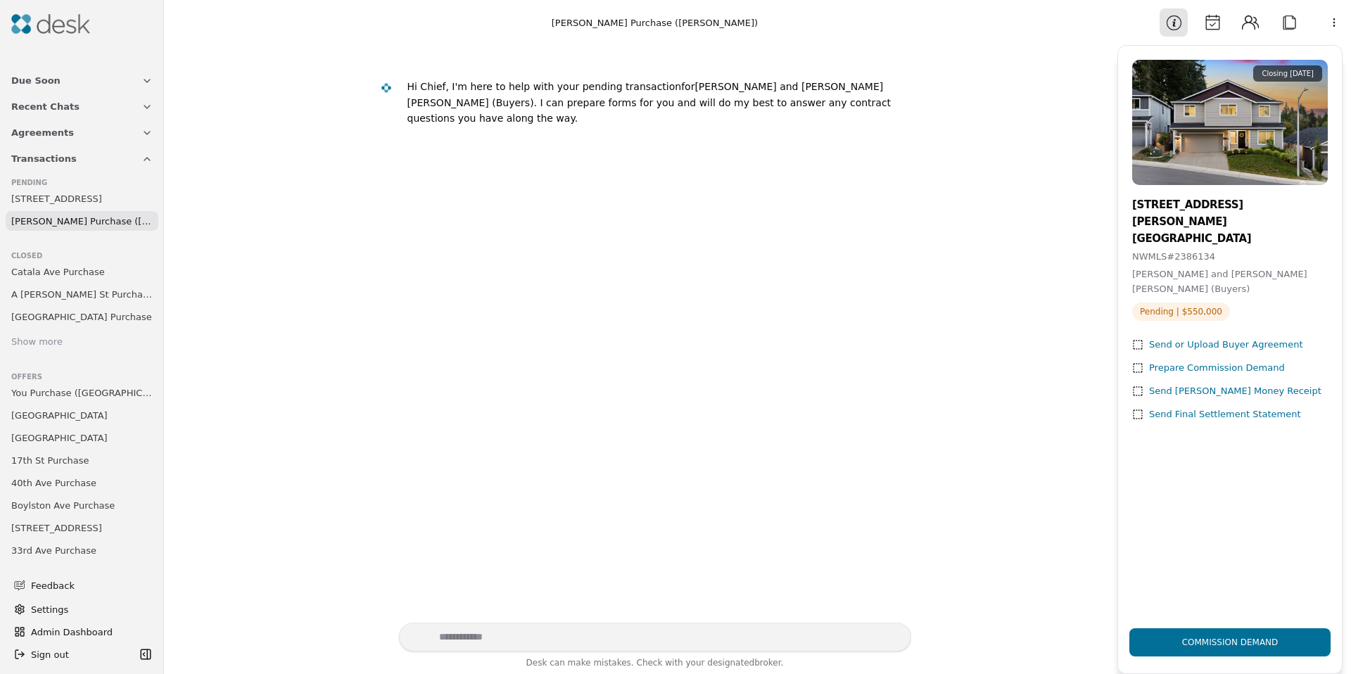
click at [1206, 25] on button "Calendar" at bounding box center [1212, 22] width 28 height 28
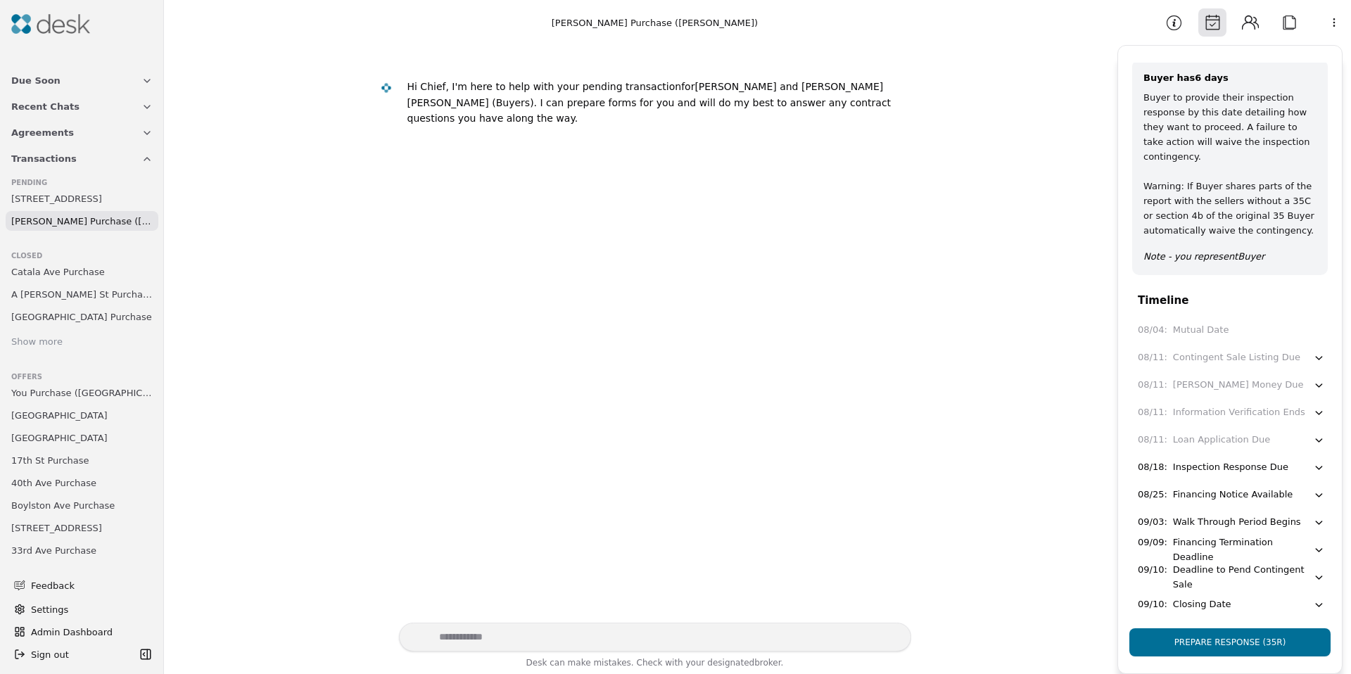
scroll to position [8, 0]
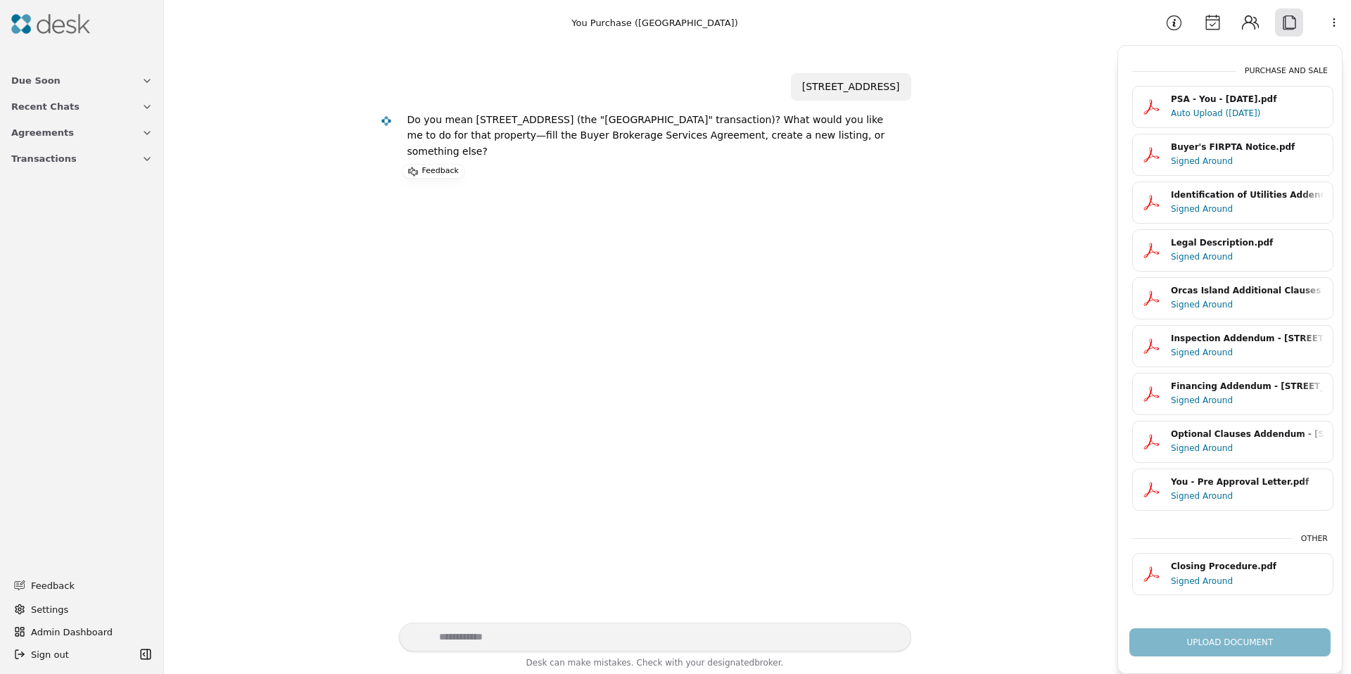
click at [1215, 29] on button "Calendar" at bounding box center [1212, 22] width 28 height 28
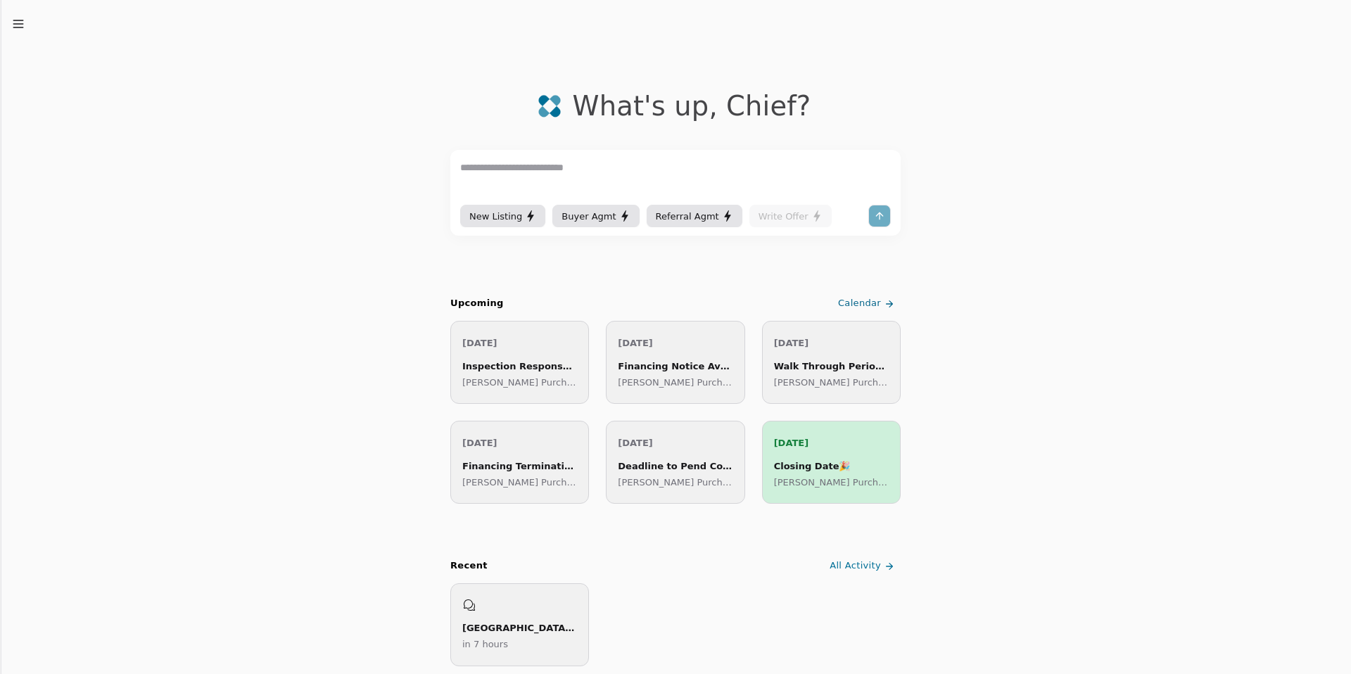
drag, startPoint x: 21, startPoint y: 29, endPoint x: 32, endPoint y: 55, distance: 28.4
click at [21, 29] on icon "button" at bounding box center [18, 24] width 14 height 14
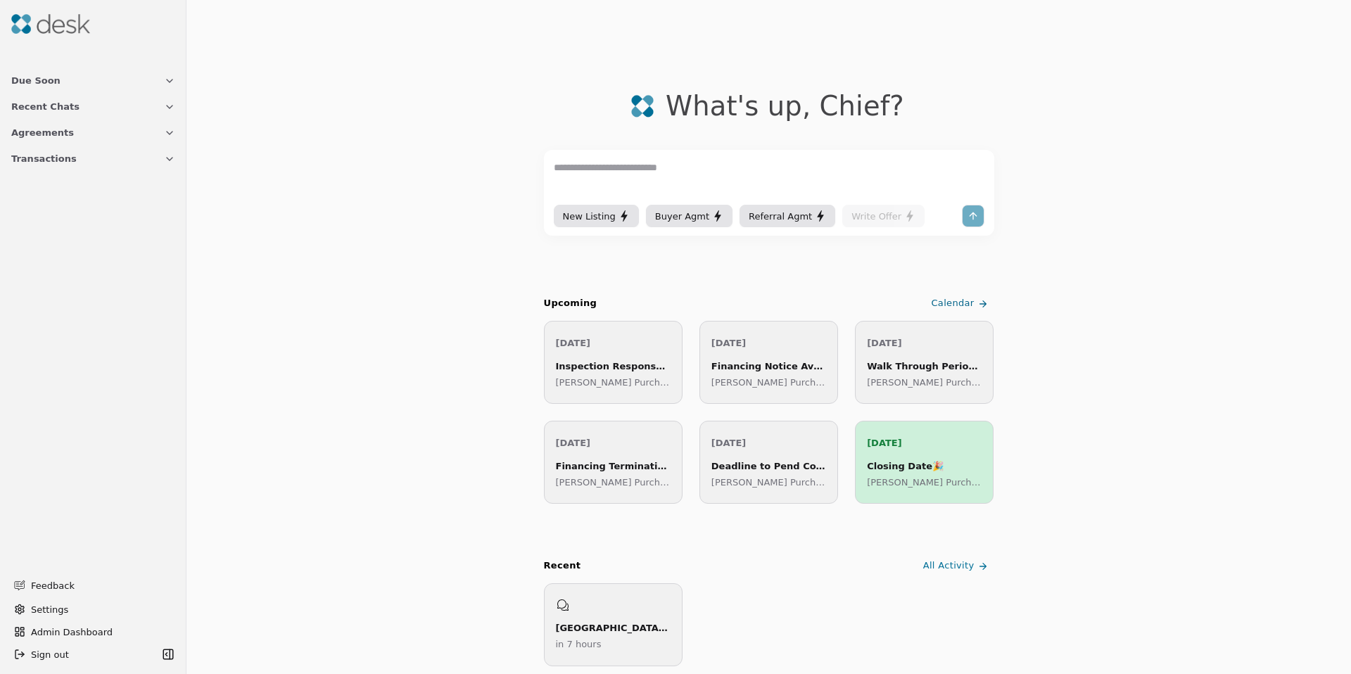
click at [39, 155] on span "Transactions" at bounding box center [43, 158] width 65 height 15
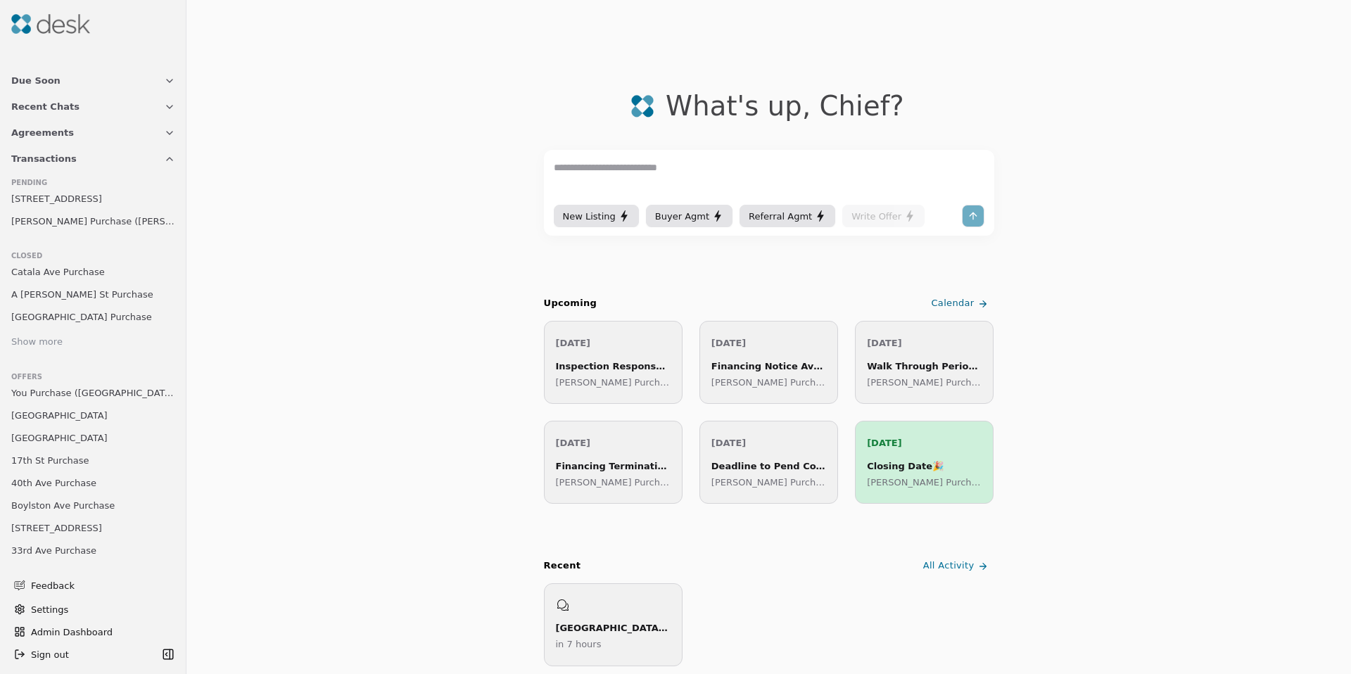
click at [70, 397] on span "You Purchase ([GEOGRAPHIC_DATA])" at bounding box center [93, 392] width 164 height 15
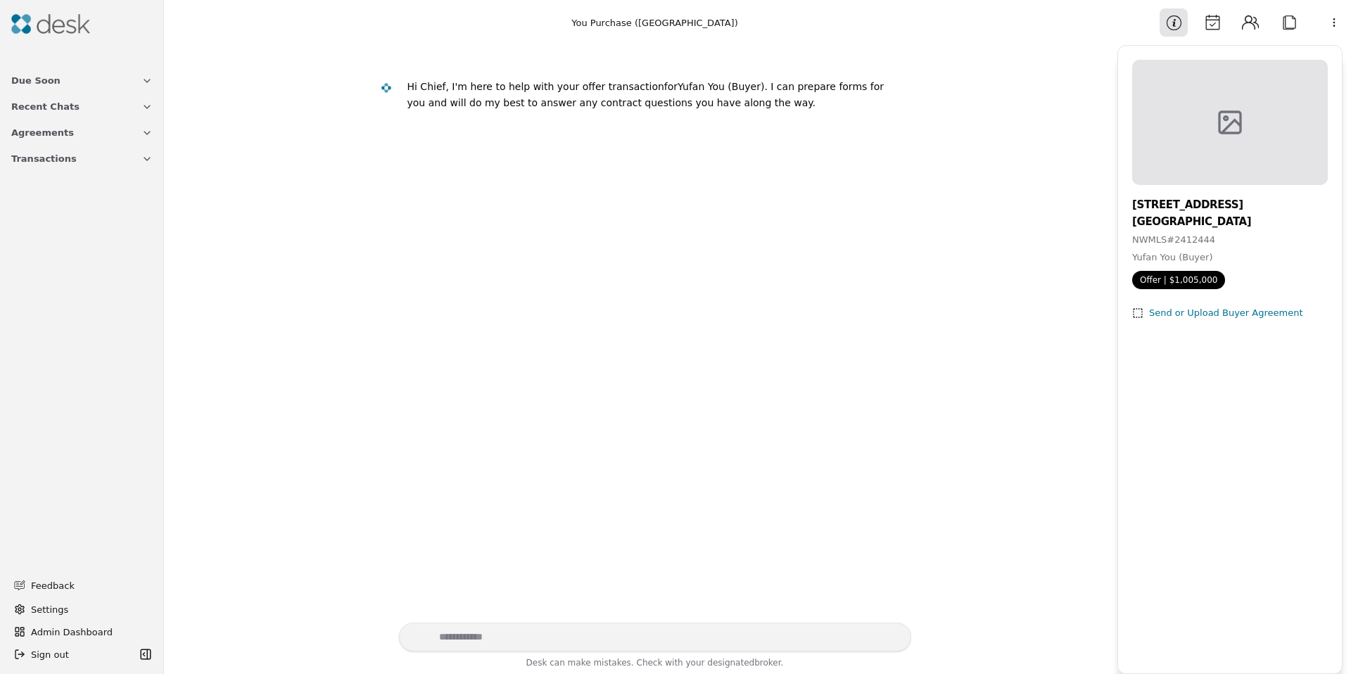
click at [1207, 31] on button "Calendar" at bounding box center [1212, 22] width 28 height 28
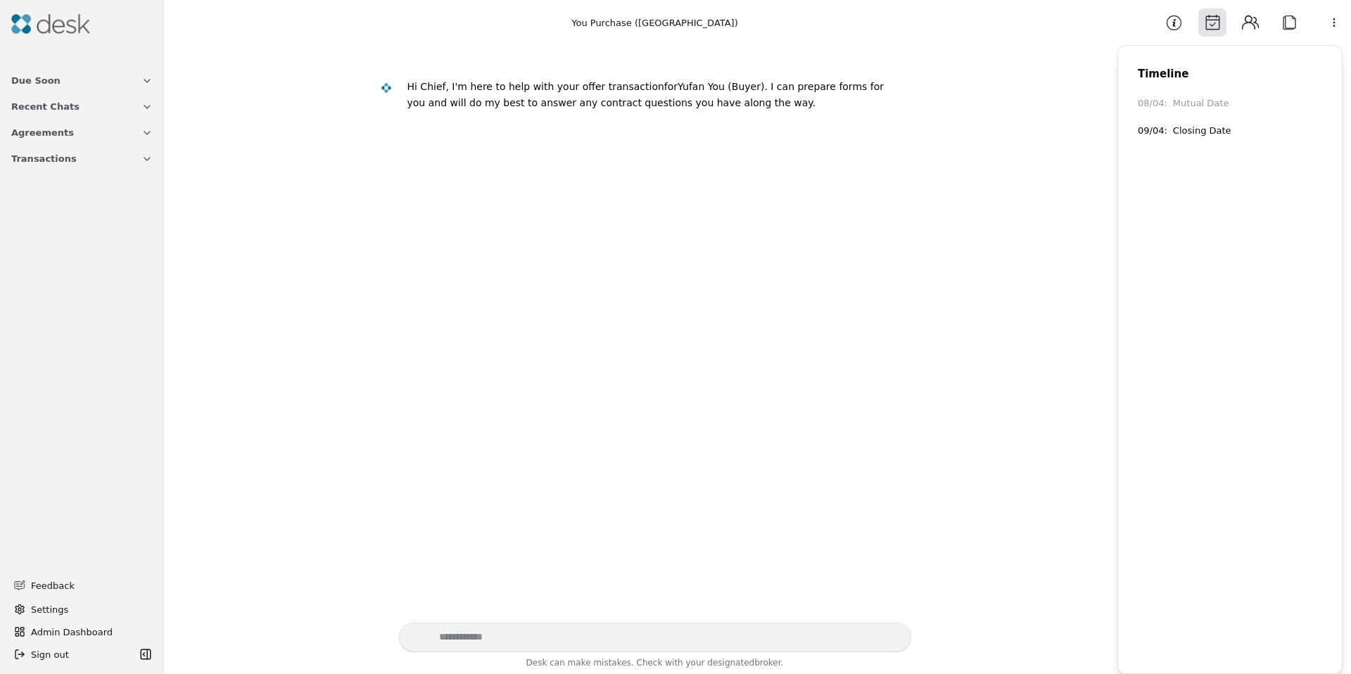
drag, startPoint x: 1300, startPoint y: 20, endPoint x: 1289, endPoint y: 20, distance: 10.6
click at [1300, 20] on button "Attach" at bounding box center [1289, 22] width 28 height 28
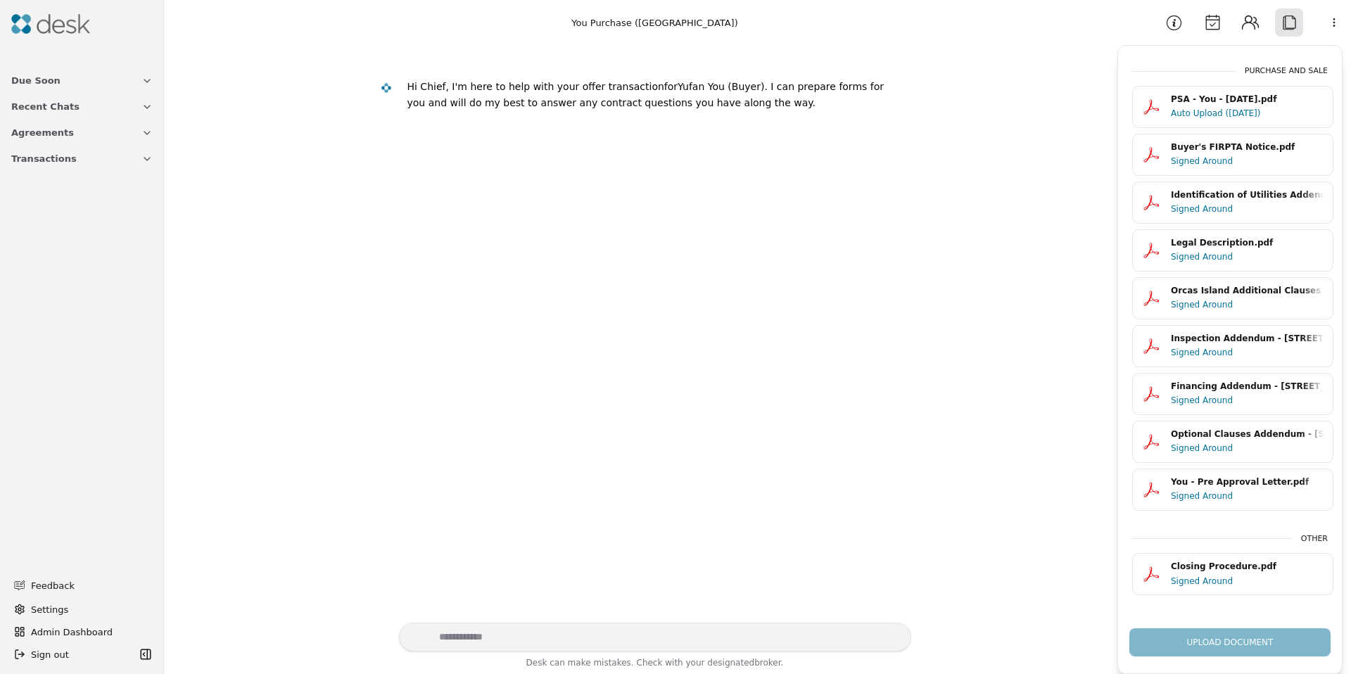
drag, startPoint x: 1217, startPoint y: 22, endPoint x: 1183, endPoint y: 3, distance: 38.7
click at [1216, 22] on button "Calendar" at bounding box center [1212, 22] width 28 height 28
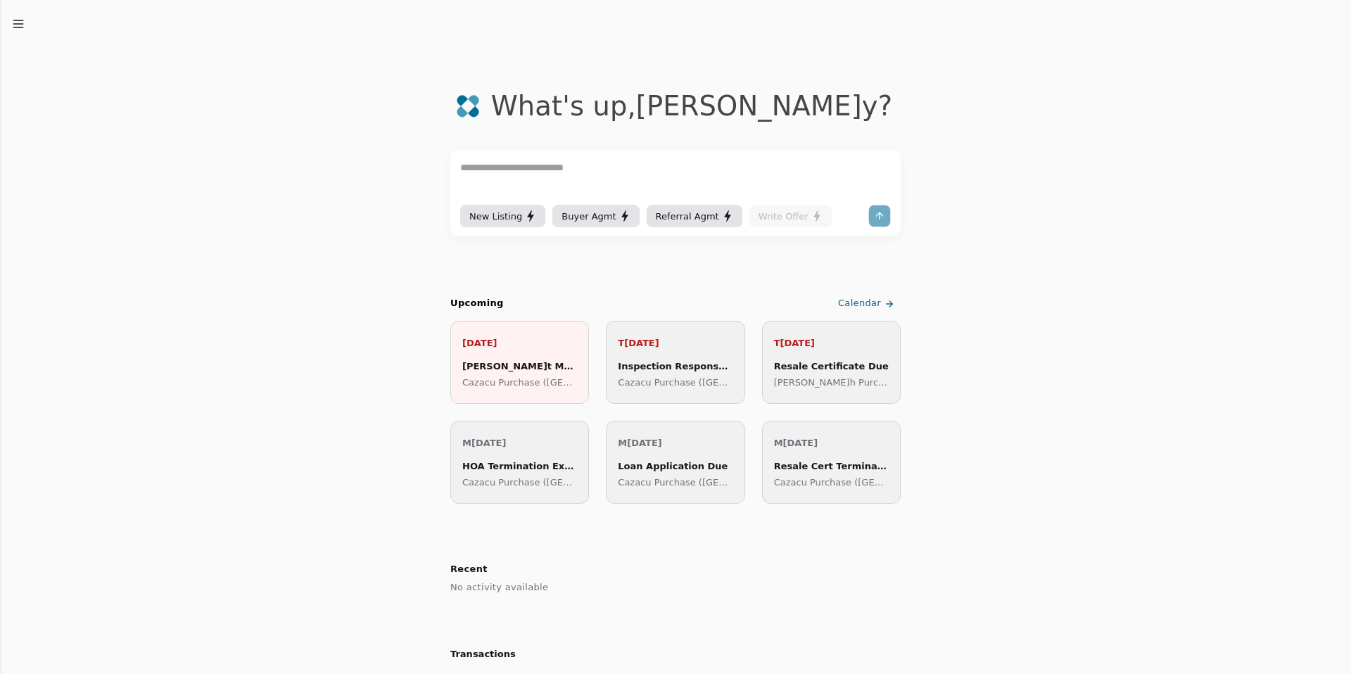
click at [21, 25] on icon "button" at bounding box center [18, 24] width 14 height 14
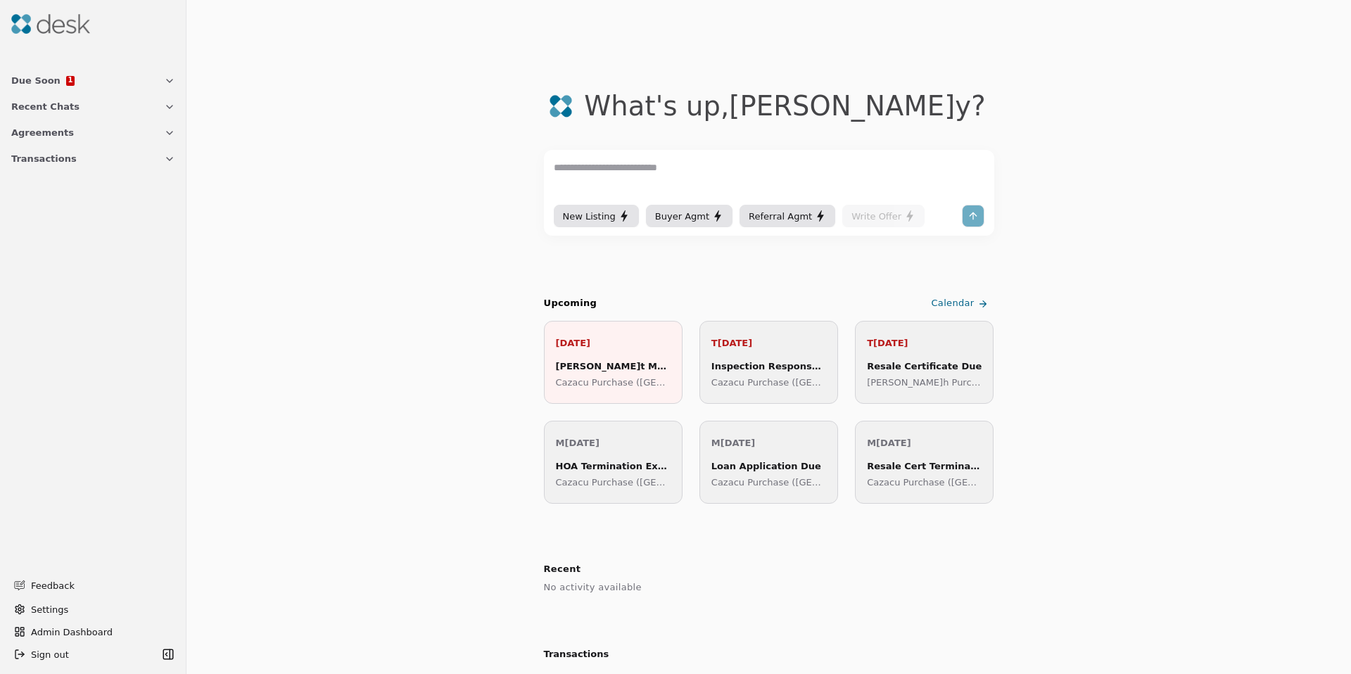
click at [37, 160] on span "Transactions" at bounding box center [43, 158] width 65 height 15
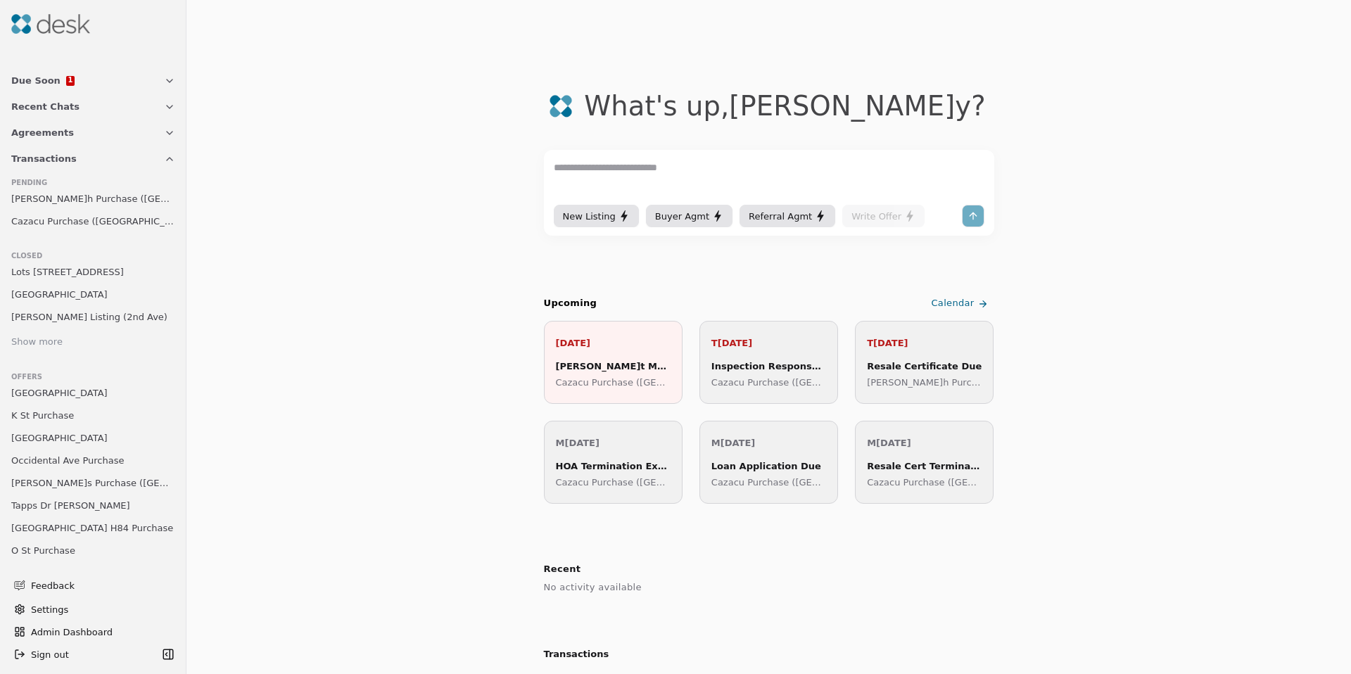
click at [87, 225] on span "Cazacu Purchase ([GEOGRAPHIC_DATA])" at bounding box center [93, 221] width 164 height 15
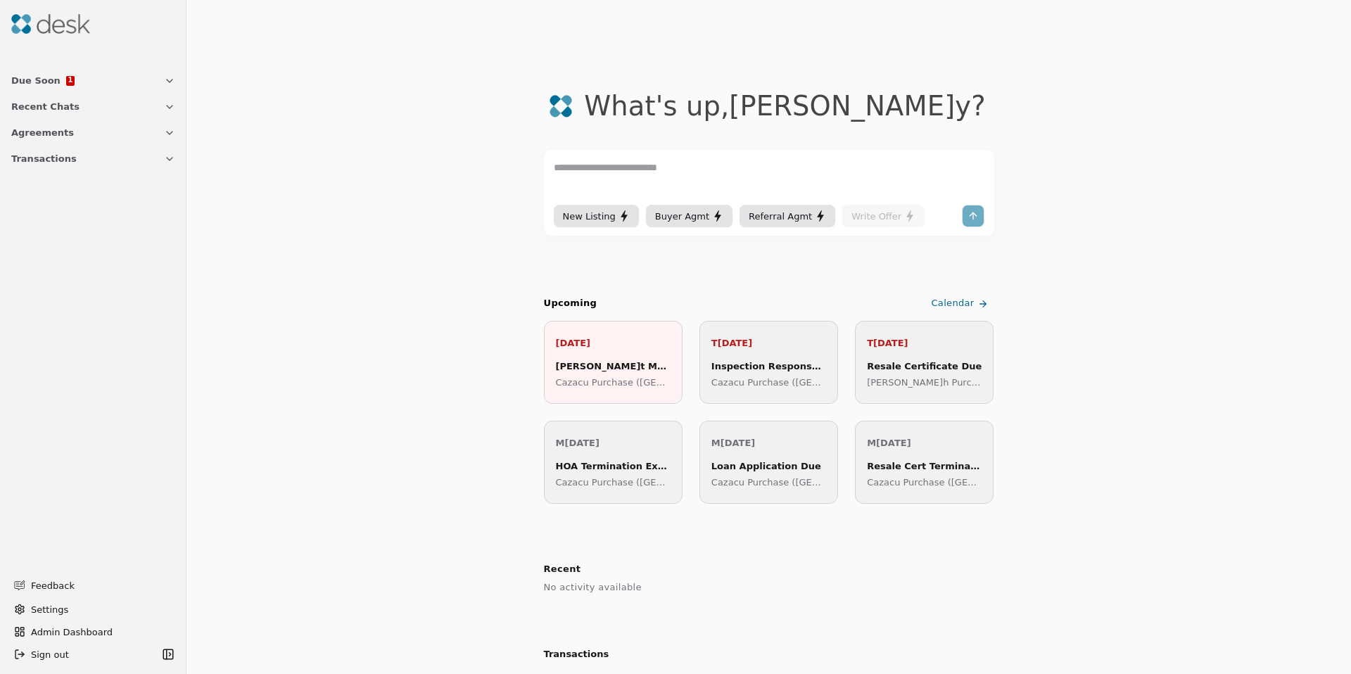
click at [48, 165] on span "Transactions" at bounding box center [43, 158] width 65 height 15
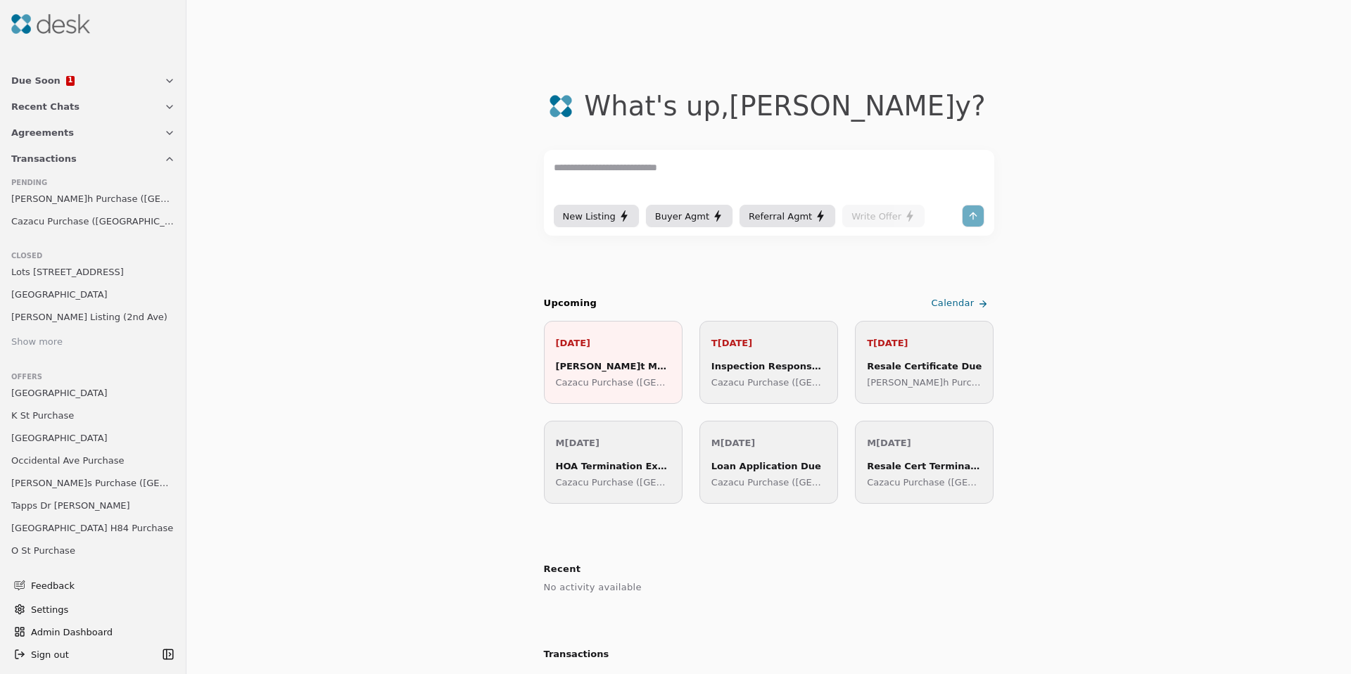
click at [53, 195] on span "[PERSON_NAME]h Purchase ([GEOGRAPHIC_DATA])" at bounding box center [93, 198] width 164 height 15
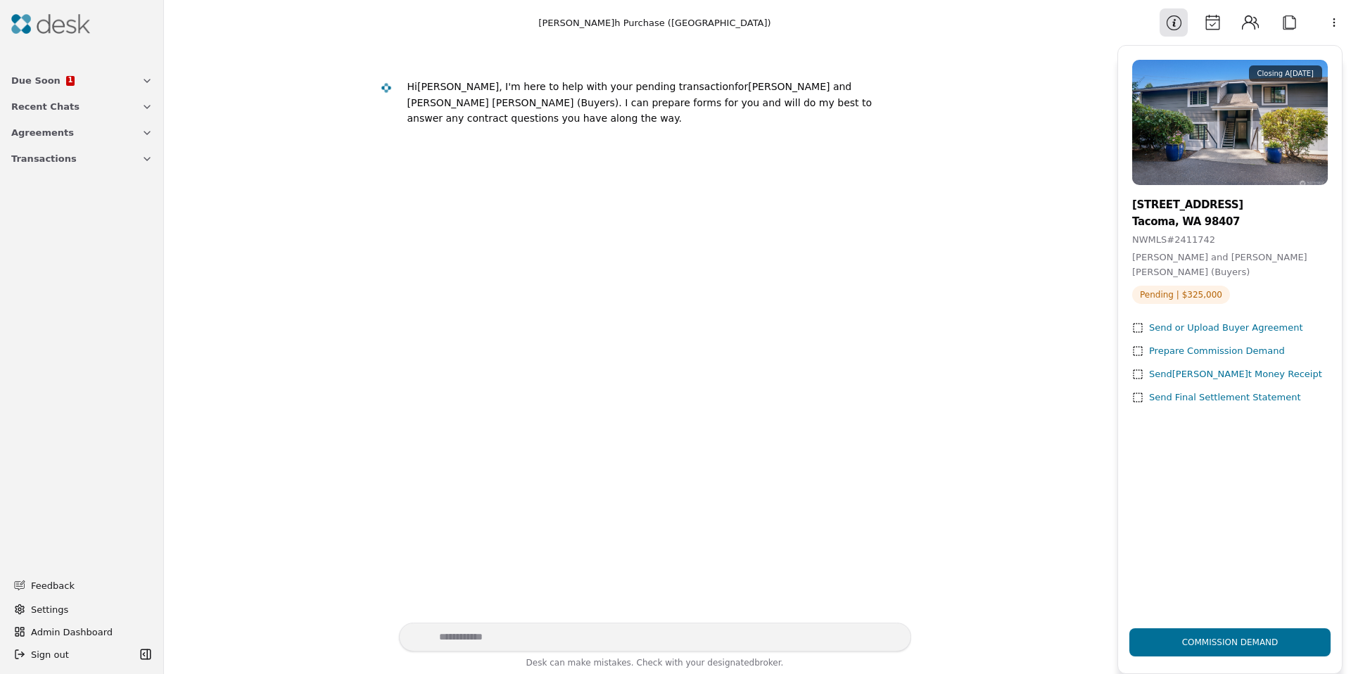
click at [1200, 17] on button "Calendar" at bounding box center [1212, 22] width 28 height 28
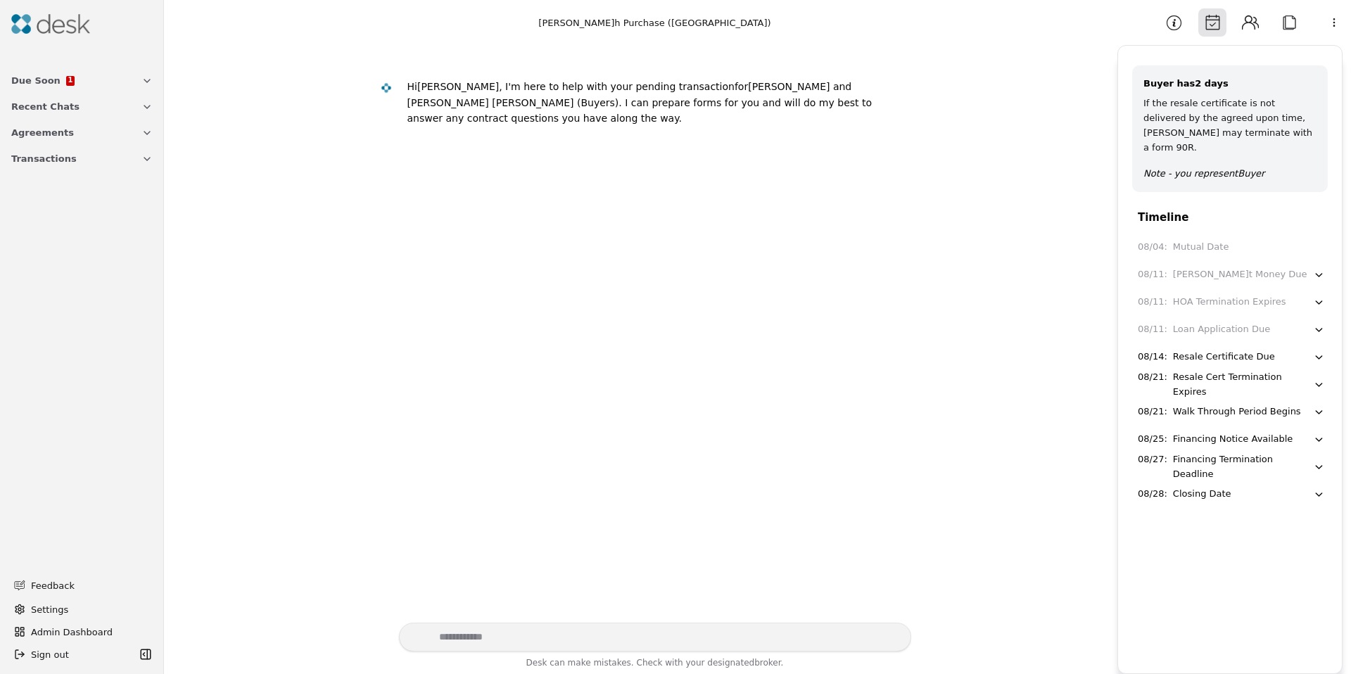
click at [1166, 25] on button "Information" at bounding box center [1173, 22] width 28 height 28
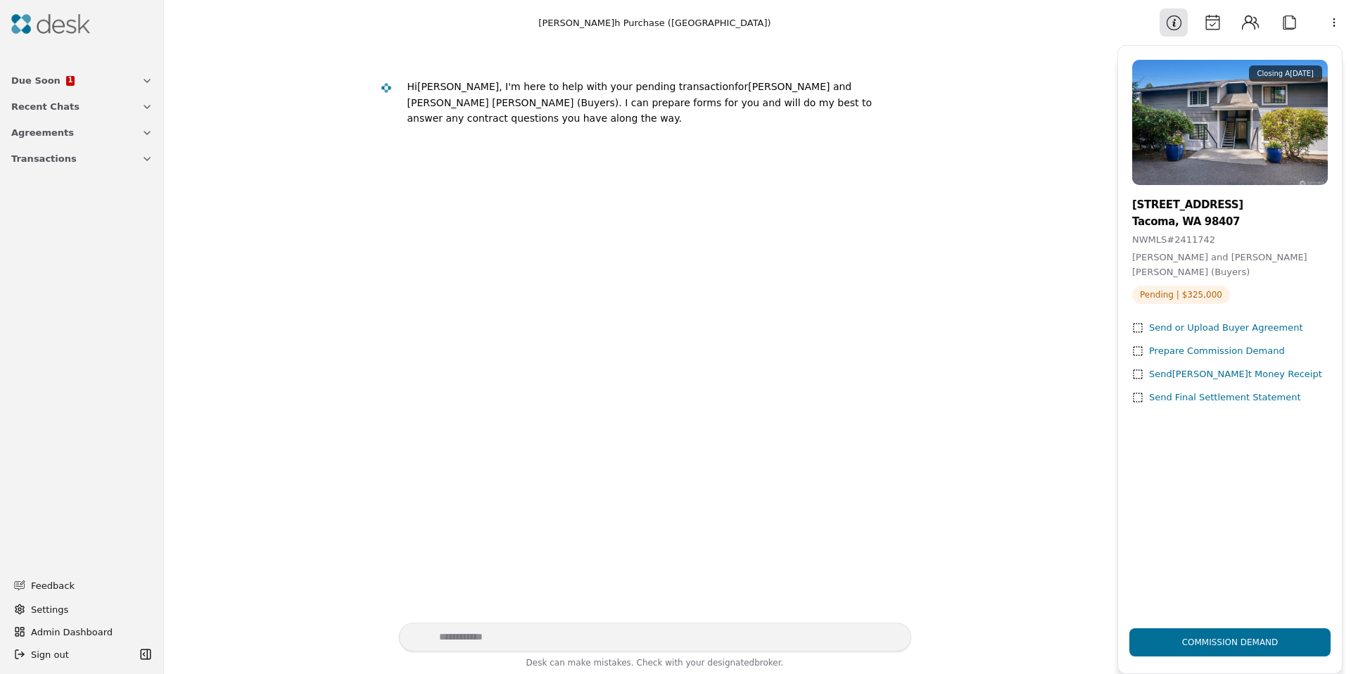
click at [1280, 20] on button "Attach" at bounding box center [1289, 22] width 28 height 28
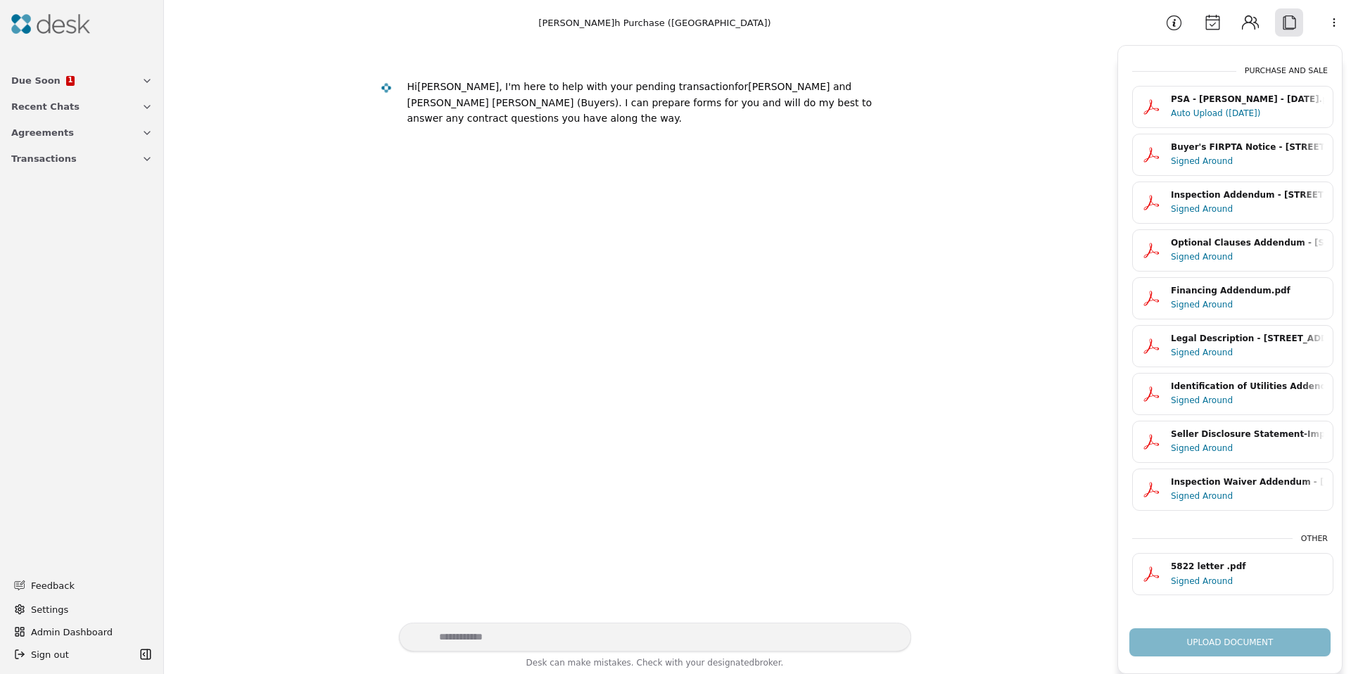
click at [1231, 111] on div "Auto Upload ([DATE])" at bounding box center [1247, 113] width 153 height 14
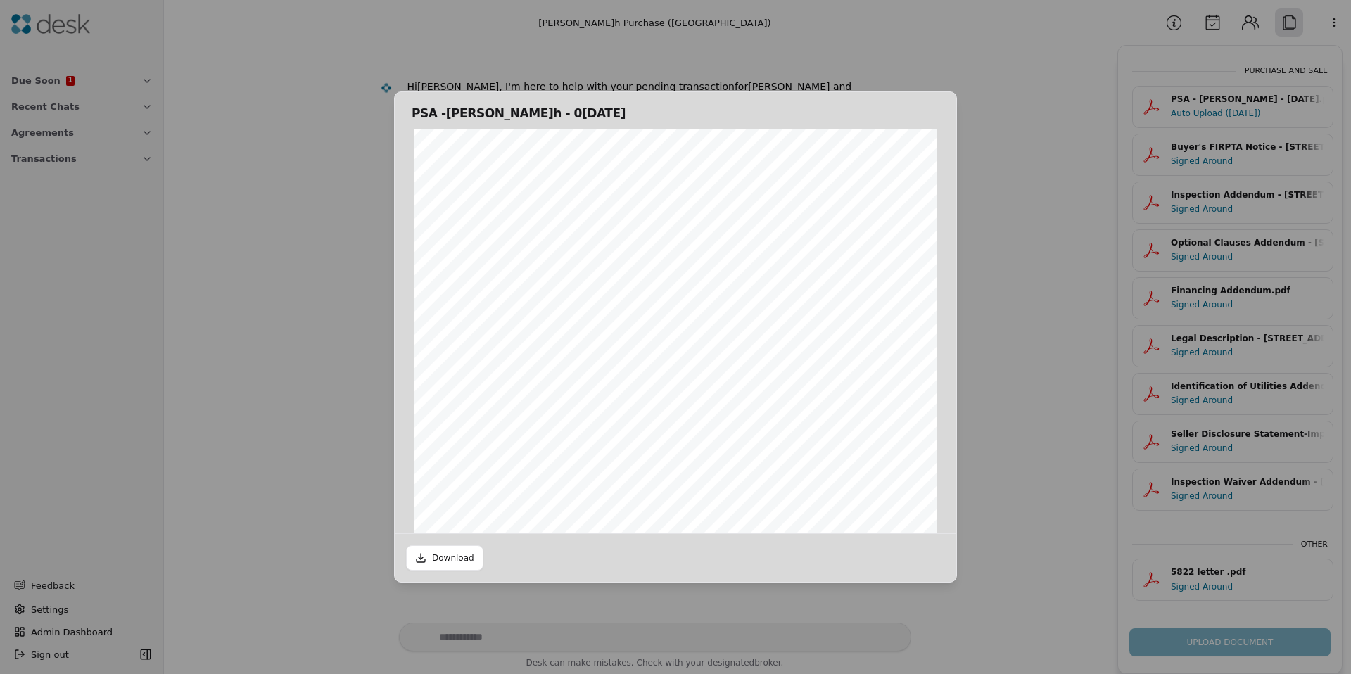
scroll to position [4312, 0]
drag, startPoint x: 583, startPoint y: 378, endPoint x: 801, endPoint y: 377, distance: 218.1
click at [801, 381] on span "“Notice of Termination” of this Agreement any time 3 days after delivery of Not…" at bounding box center [690, 385] width 399 height 8
drag, startPoint x: 744, startPoint y: 399, endPoint x: 615, endPoint y: 395, distance: 128.8
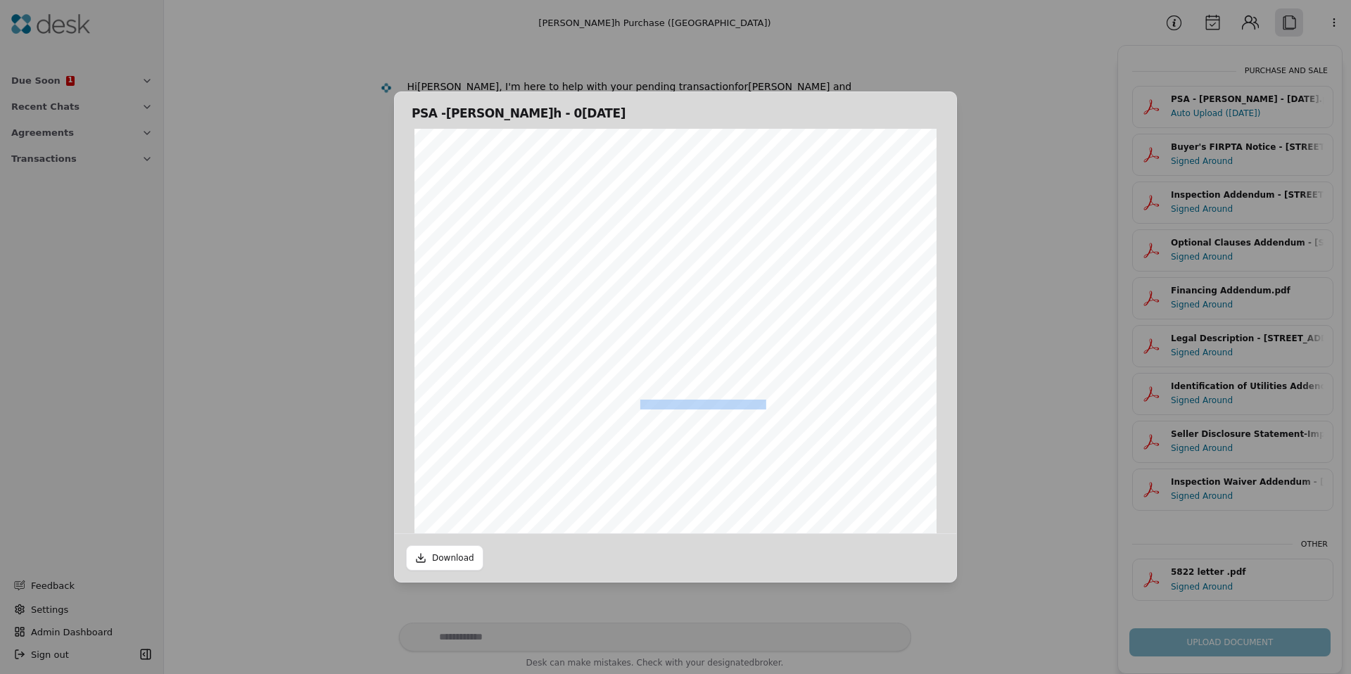
click at [615, 400] on span "and the[PERSON_NAME]t Money shall be refunded to Buyer. NWMLS Form 22AR shall b…" at bounding box center [702, 404] width 422 height 8
drag, startPoint x: 609, startPoint y: 395, endPoint x: 542, endPoint y: 401, distance: 67.1
click at [542, 401] on span "and the[PERSON_NAME]t Money shall be refunded to Buyer. NWMLS Form 22AR shall b…" at bounding box center [702, 404] width 422 height 8
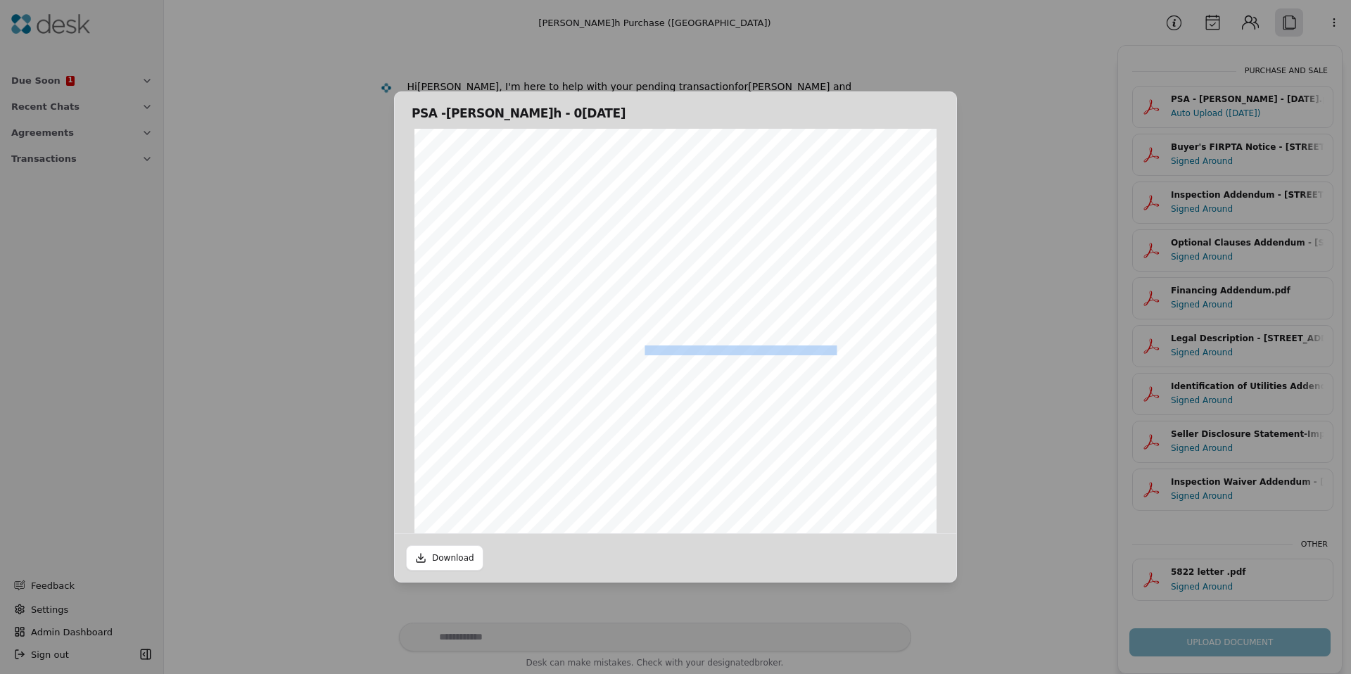
drag, startPoint x: 642, startPoint y: 347, endPoint x: 832, endPoint y: 345, distance: 190.6
click at [833, 346] on span "give notice to terminate the Agreement at any time 3 days after delivery of tha…" at bounding box center [690, 350] width 399 height 8
click at [832, 346] on span "give notice to terminate the Agreement at any time 3 days after delivery of tha…" at bounding box center [690, 350] width 399 height 8
drag, startPoint x: 831, startPoint y: 345, endPoint x: 534, endPoint y: 343, distance: 296.9
click at [534, 346] on span "give notice to terminate the Agreement at any time 3 days after delivery of tha…" at bounding box center [690, 350] width 399 height 8
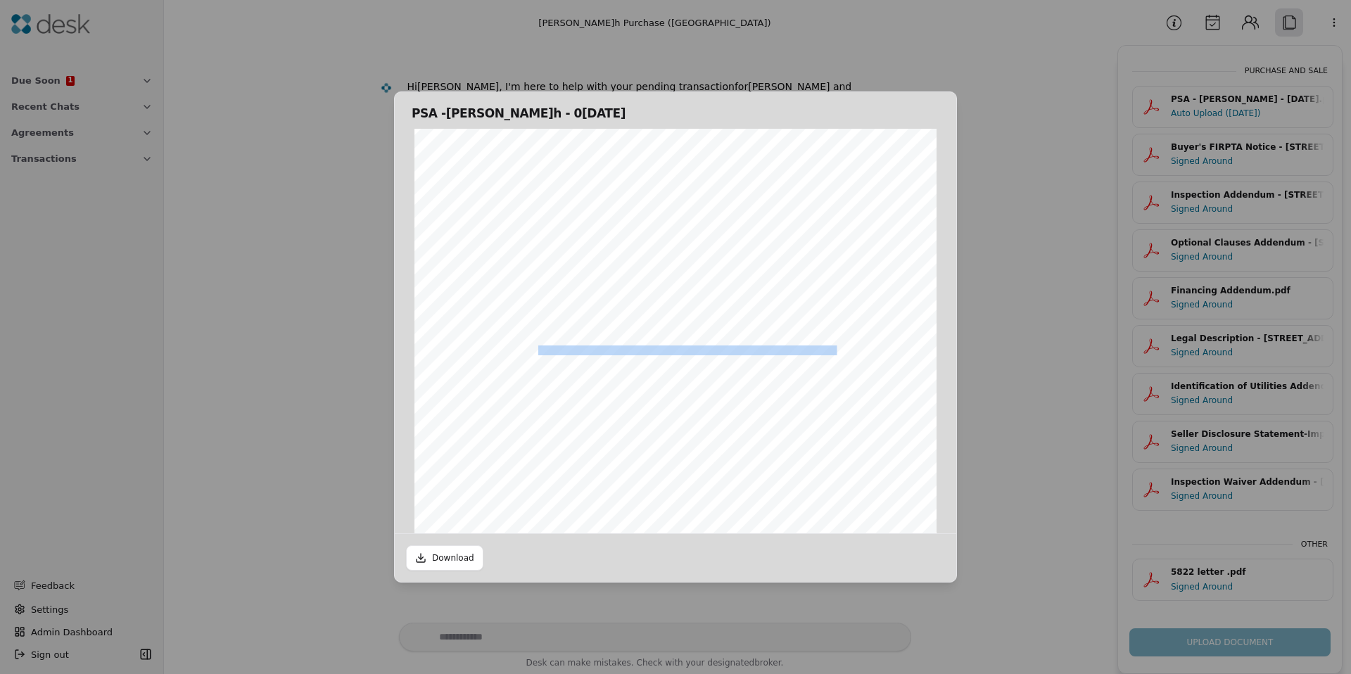
click at [534, 346] on span "give notice to terminate the Agreement at any time 3 days after delivery of tha…" at bounding box center [690, 350] width 399 height 8
drag, startPoint x: 532, startPoint y: 348, endPoint x: 699, endPoint y: 356, distance: 166.9
click at [675, 349] on span "give notice to terminate the Agreement at any time 3 days after delivery of tha…" at bounding box center [690, 350] width 399 height 8
drag, startPoint x: 699, startPoint y: 356, endPoint x: 564, endPoint y: 357, distance: 134.4
click at [564, 357] on span "earlier waive the Financing Contingency. NWMLS Form 22AR shall be used for this…" at bounding box center [663, 360] width 345 height 8
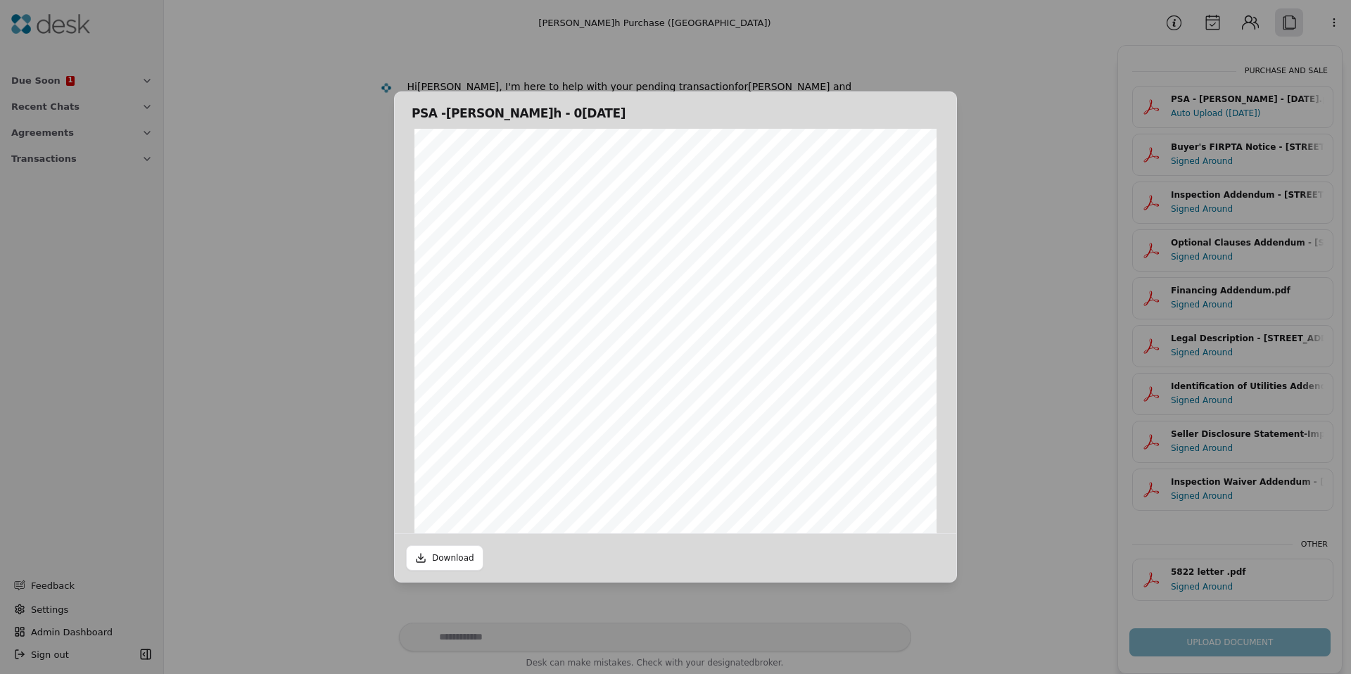
drag, startPoint x: 563, startPoint y: 357, endPoint x: 573, endPoint y: 357, distance: 9.1
click at [563, 357] on span "earlier waive the Financing Contingency. NWMLS Form 22AR shall be used for this…" at bounding box center [663, 360] width 345 height 8
drag, startPoint x: 573, startPoint y: 357, endPoint x: 801, endPoint y: 356, distance: 227.9
click at [801, 356] on span "earlier waive the Financing Contingency. NWMLS Form 22AR shall be used for this…" at bounding box center [663, 360] width 345 height 8
drag, startPoint x: 782, startPoint y: 355, endPoint x: 610, endPoint y: 357, distance: 171.7
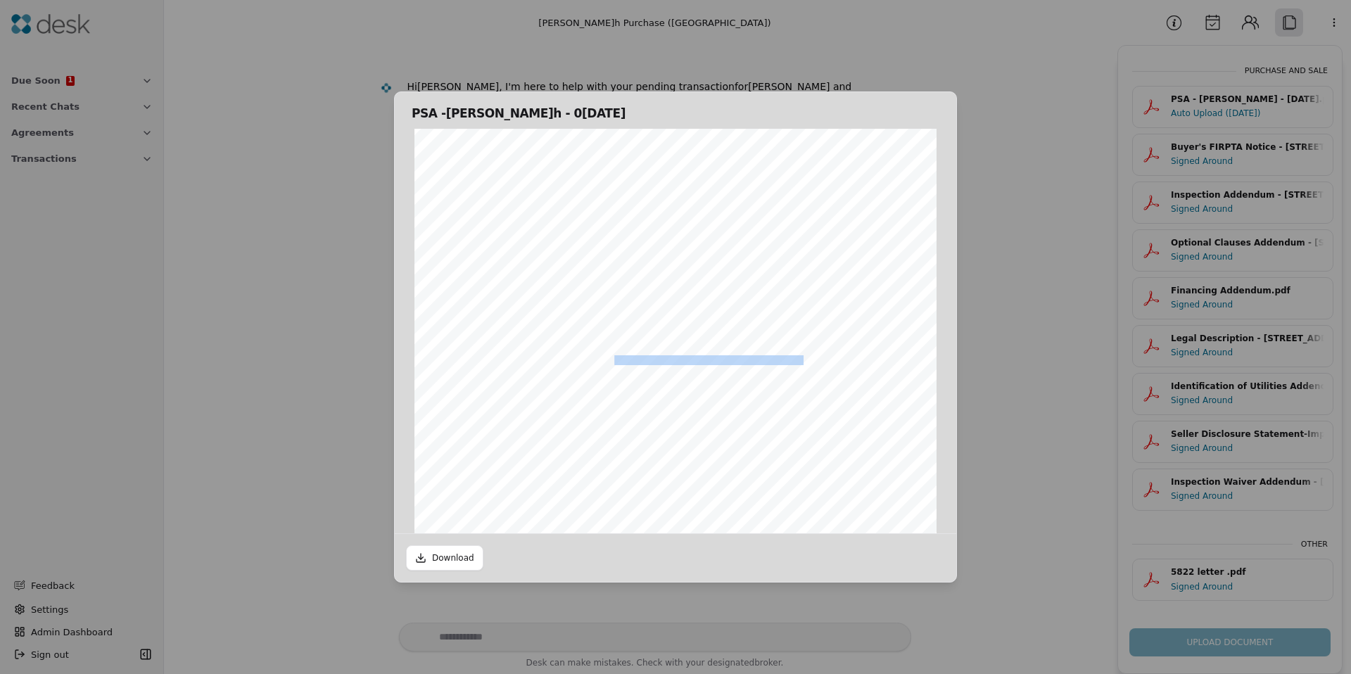
click at [610, 357] on span "earlier waive the Financing Contingency. NWMLS Form 22AR shall be used for this…" at bounding box center [663, 360] width 345 height 8
click at [631, 336] on span "may give “Notice to Perform” requesting that Buyer waive the Financing Continge…" at bounding box center [691, 340] width 400 height 8
drag, startPoint x: 634, startPoint y: 340, endPoint x: 795, endPoint y: 349, distance: 160.6
click at [795, 349] on div "Form 22A ©Copyright 2023 Financing Addendum Northwest Multiple Listing Service …" at bounding box center [675, 264] width 522 height 676
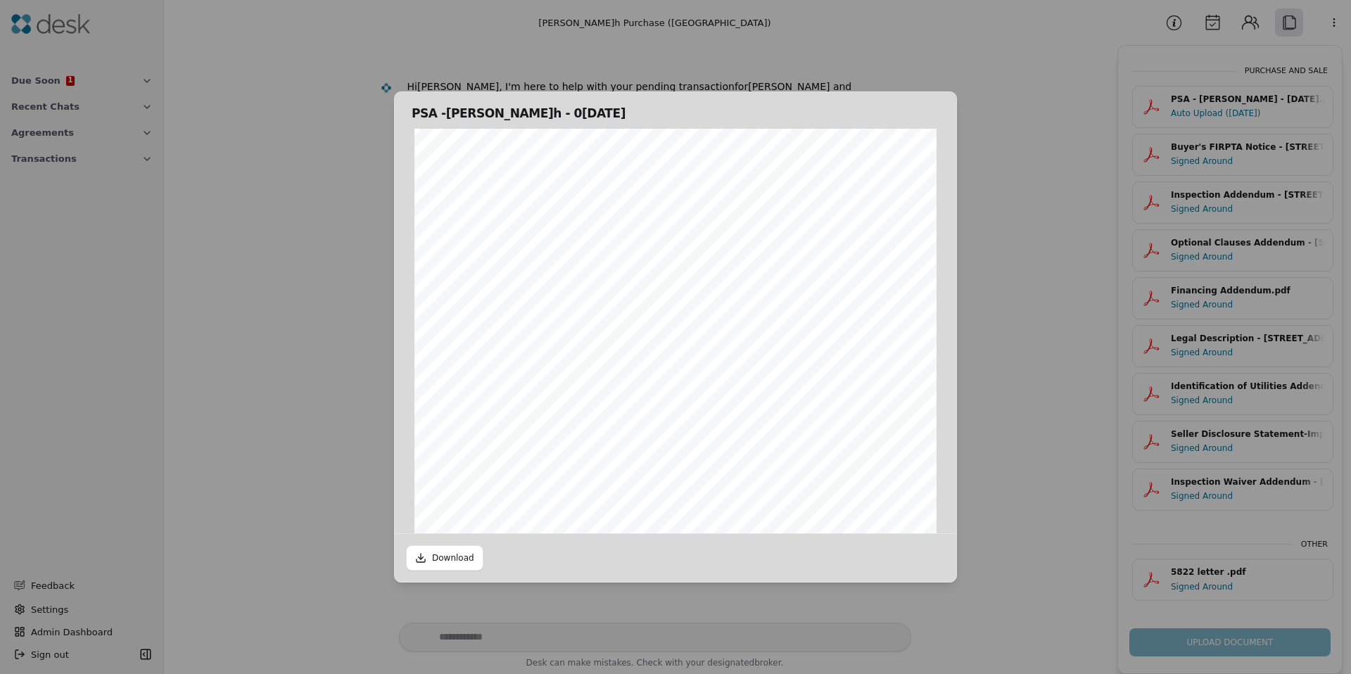
click at [793, 356] on span "earlier waive the Financing Contingency. NWMLS Form 22AR shall be used for this…" at bounding box center [663, 360] width 345 height 8
drag, startPoint x: 791, startPoint y: 349, endPoint x: 620, endPoint y: 350, distance: 171.6
click at [620, 356] on span "earlier waive the Financing Contingency. NWMLS Form 22AR shall be used for this…" at bounding box center [663, 360] width 345 height 8
drag, startPoint x: 620, startPoint y: 350, endPoint x: 810, endPoint y: 345, distance: 190.0
click at [810, 345] on div "Form 22A ©Copyright 2023 Financing Addendum Northwest Multiple Listing Service …" at bounding box center [675, 264] width 522 height 676
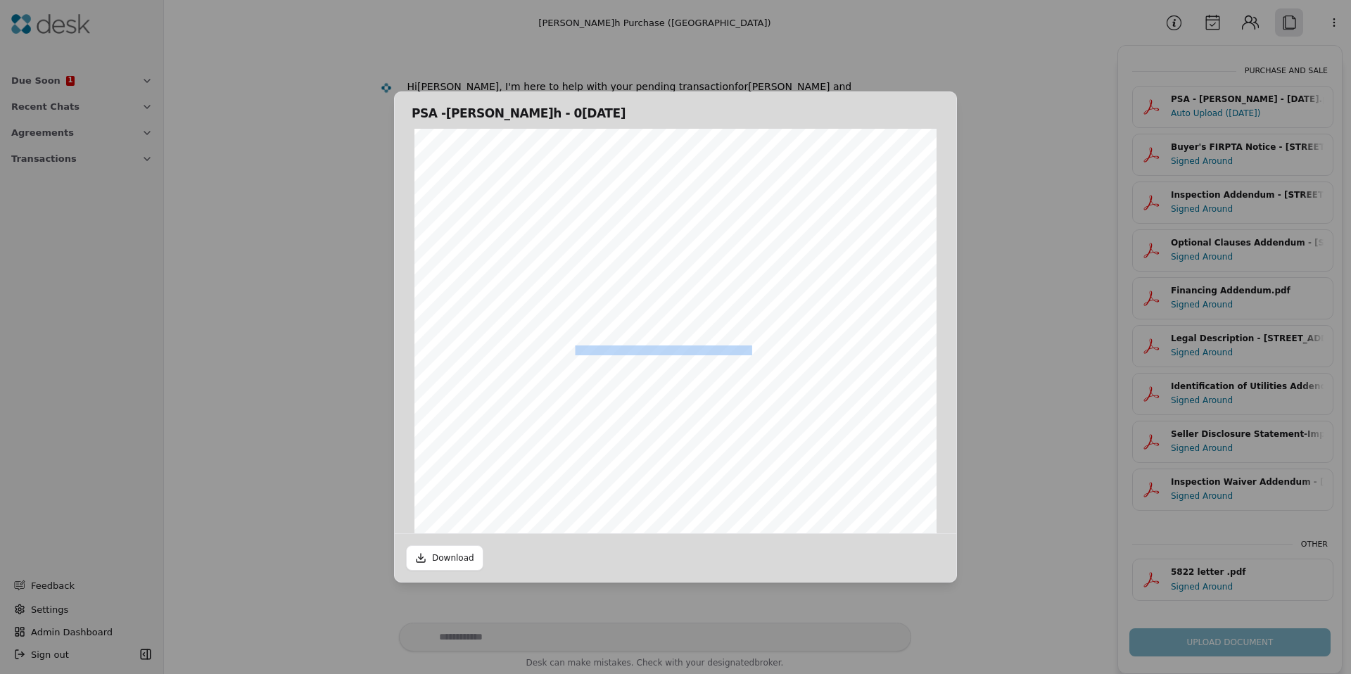
drag, startPoint x: 724, startPoint y: 350, endPoint x: 569, endPoint y: 349, distance: 154.8
click at [569, 349] on div "Form 22A ©Copyright 2023 Financing Addendum Northwest Multiple Listing Service …" at bounding box center [675, 264] width 522 height 676
click at [569, 356] on span "earlier waive the Financing Contingency. NWMLS Form 22AR shall be used for this…" at bounding box center [663, 360] width 345 height 8
